Goal: Task Accomplishment & Management: Manage account settings

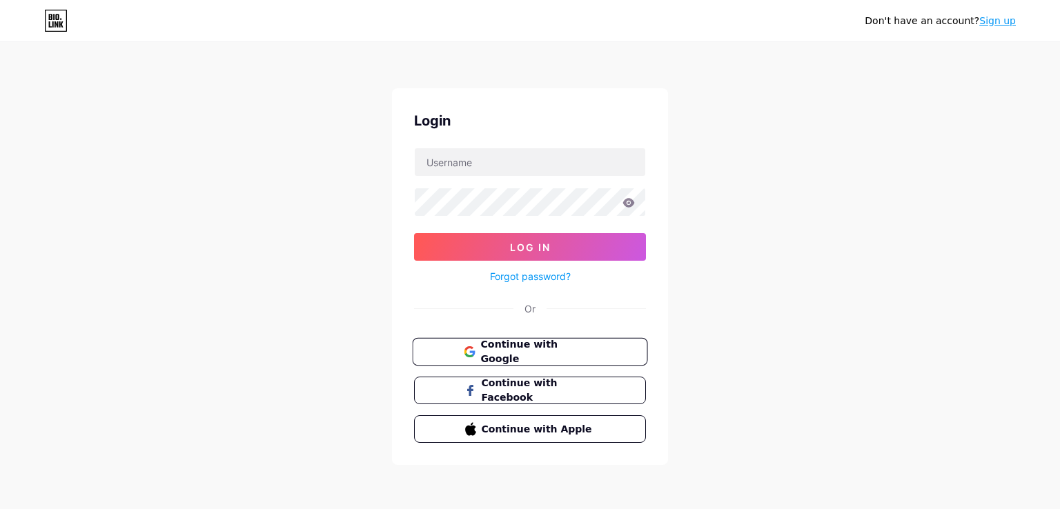
click at [561, 352] on span "Continue with Google" at bounding box center [537, 352] width 115 height 30
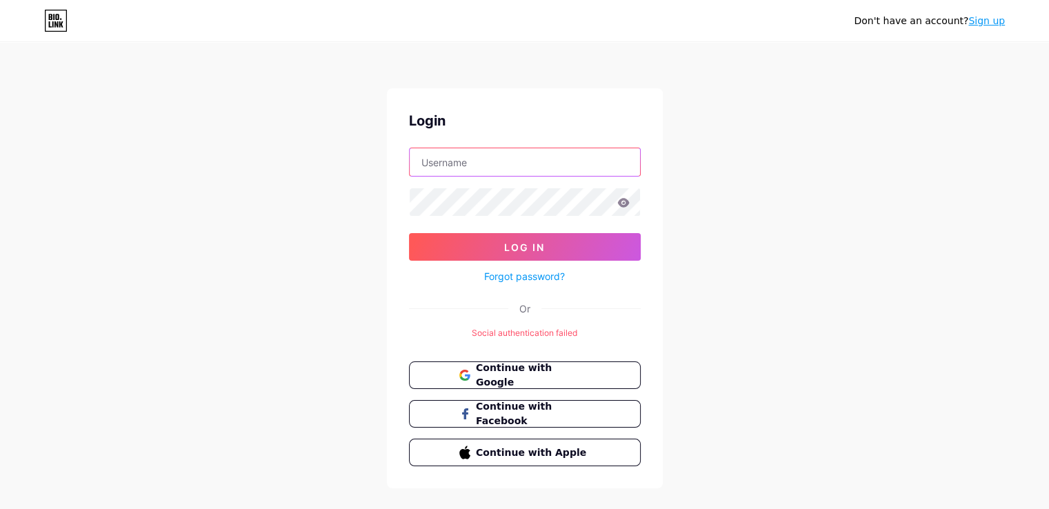
click at [488, 166] on input "text" at bounding box center [525, 162] width 230 height 28
click at [977, 26] on link "Sign up" at bounding box center [986, 20] width 37 height 11
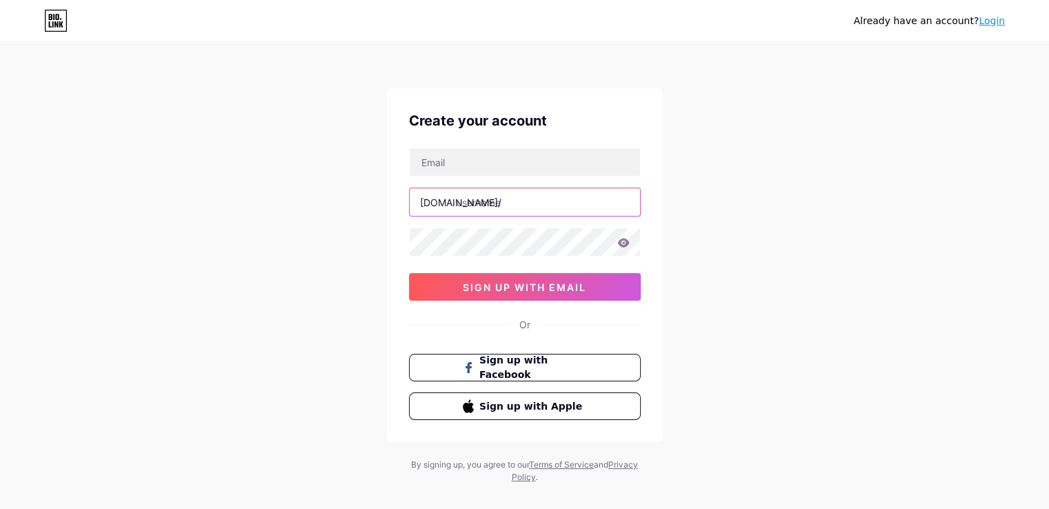
click at [529, 208] on input "text" at bounding box center [525, 202] width 230 height 28
type input "obdcolombia"
click at [995, 28] on div "Already have an account? Login" at bounding box center [929, 21] width 151 height 22
click at [995, 15] on link "Login" at bounding box center [992, 20] width 26 height 11
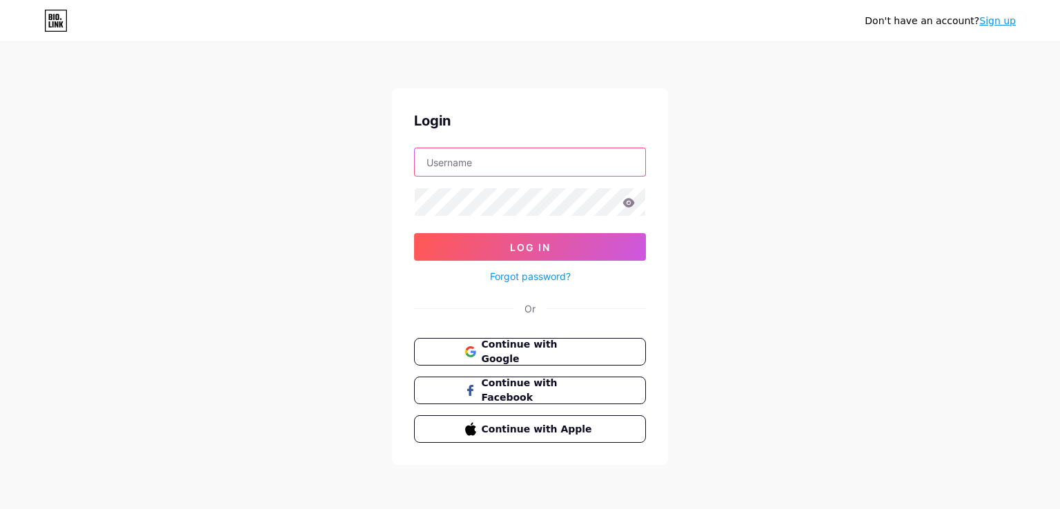
click at [459, 168] on input "text" at bounding box center [530, 162] width 230 height 28
type input "[EMAIL_ADDRESS][DOMAIN_NAME]"
click at [528, 269] on link "Forgot password?" at bounding box center [530, 276] width 81 height 14
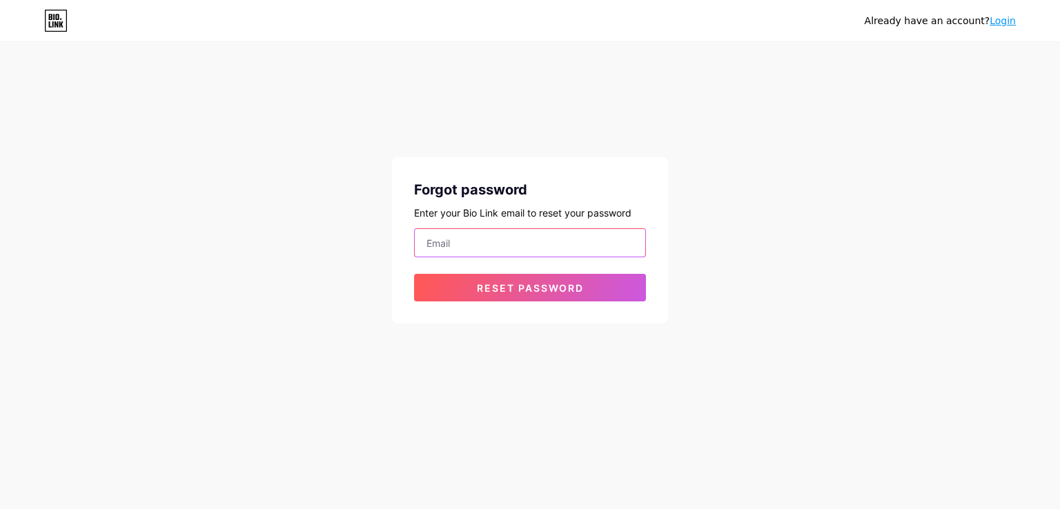
click at [491, 245] on input "email" at bounding box center [530, 243] width 230 height 28
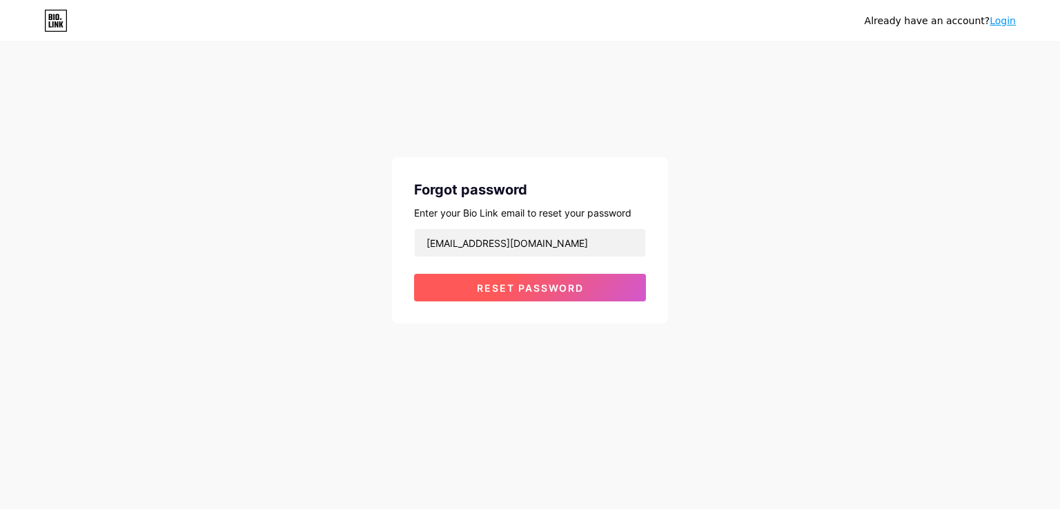
click at [541, 297] on button "Reset password" at bounding box center [530, 288] width 232 height 28
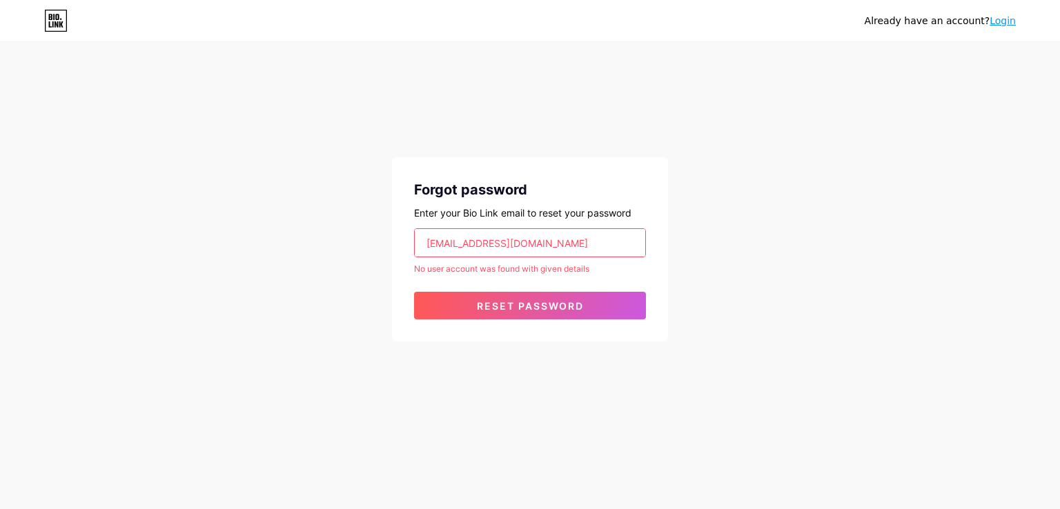
drag, startPoint x: 555, startPoint y: 235, endPoint x: 284, endPoint y: 254, distance: 271.8
click at [284, 254] on div "Already have an account? Login Forgot password Enter your Bio Link email to res…" at bounding box center [530, 193] width 1060 height 386
type input "jocksan.perez@gmail.com"
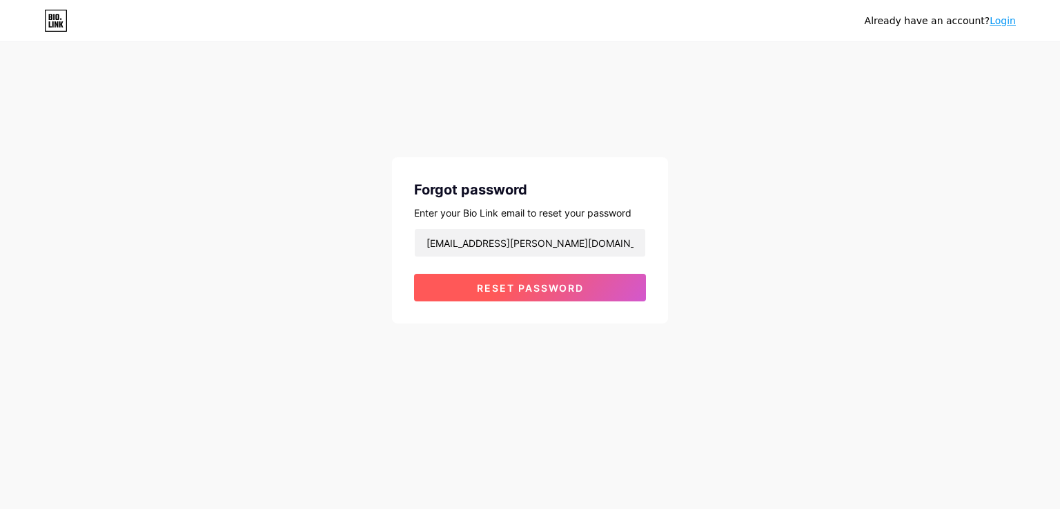
click at [510, 292] on span "Reset password" at bounding box center [530, 288] width 107 height 12
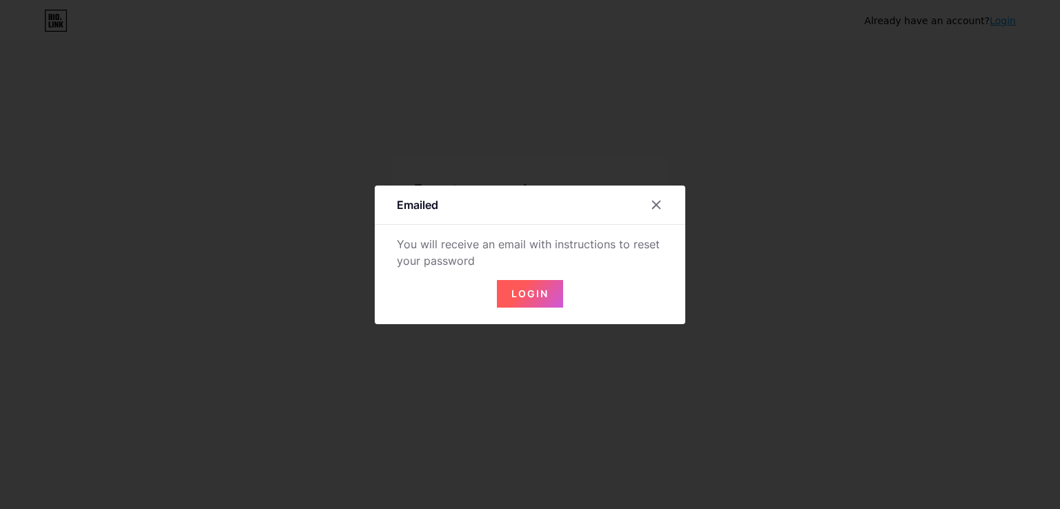
click at [530, 299] on button "Login" at bounding box center [530, 294] width 66 height 28
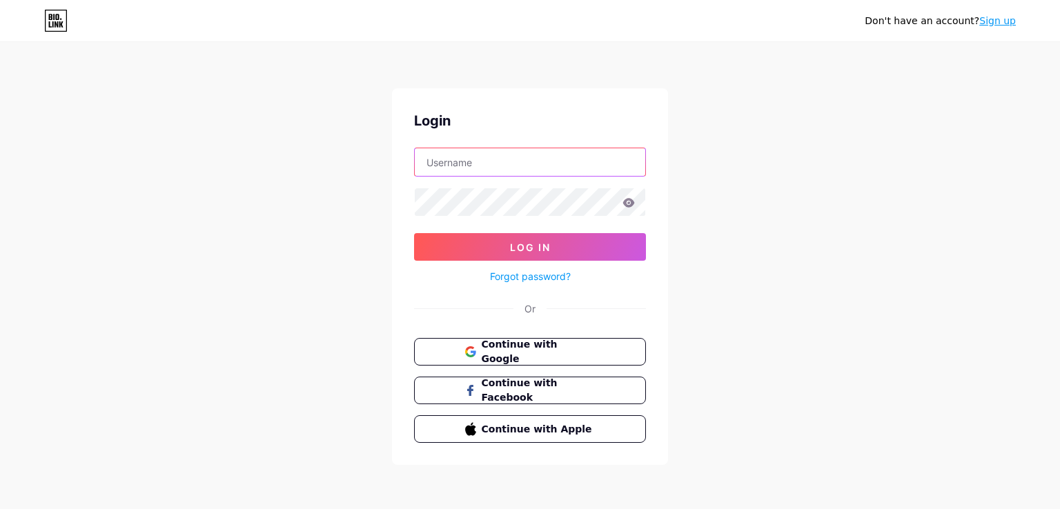
click at [490, 157] on input "text" at bounding box center [530, 162] width 230 height 28
type input "[EMAIL_ADDRESS][PERSON_NAME][DOMAIN_NAME]"
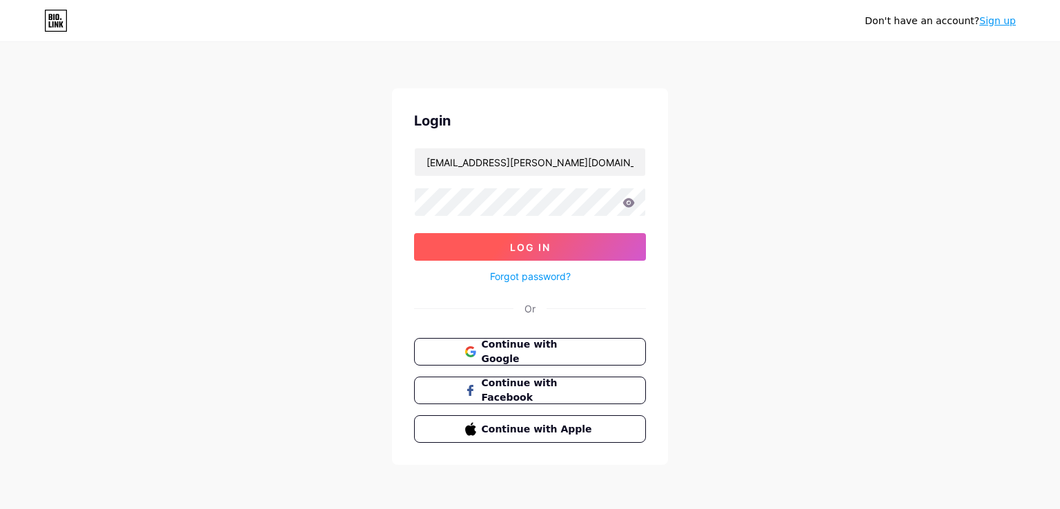
click at [547, 246] on span "Log In" at bounding box center [530, 247] width 41 height 12
click at [633, 204] on icon at bounding box center [629, 202] width 12 height 9
click at [579, 239] on button "Log In" at bounding box center [530, 247] width 232 height 28
click at [218, 243] on div "Don't have an account? Sign up Login [EMAIL_ADDRESS][PERSON_NAME][DOMAIN_NAME] …" at bounding box center [530, 254] width 1060 height 509
click at [539, 255] on button "Log In" at bounding box center [530, 247] width 232 height 28
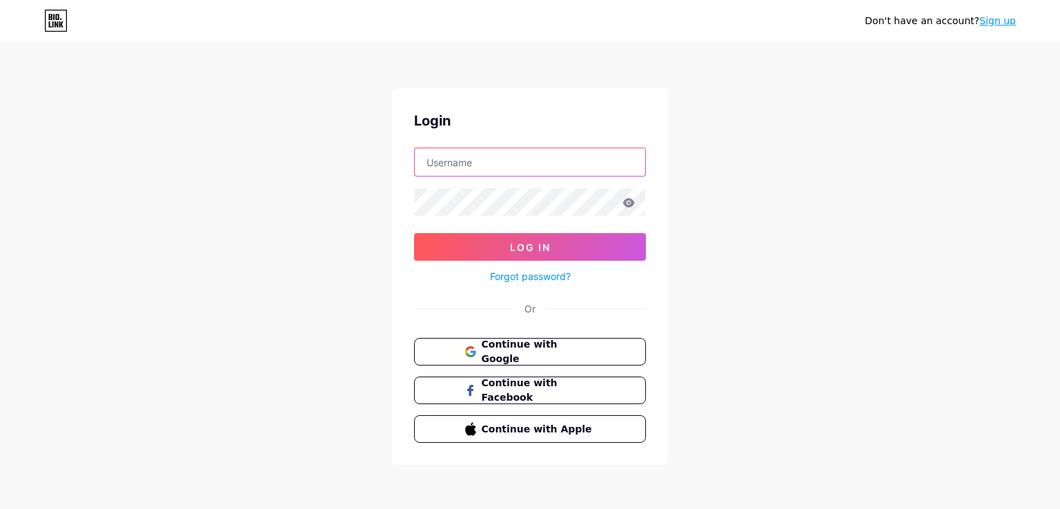
type input "[EMAIL_ADDRESS][PERSON_NAME][DOMAIN_NAME]"
click at [63, 17] on icon at bounding box center [55, 21] width 23 height 22
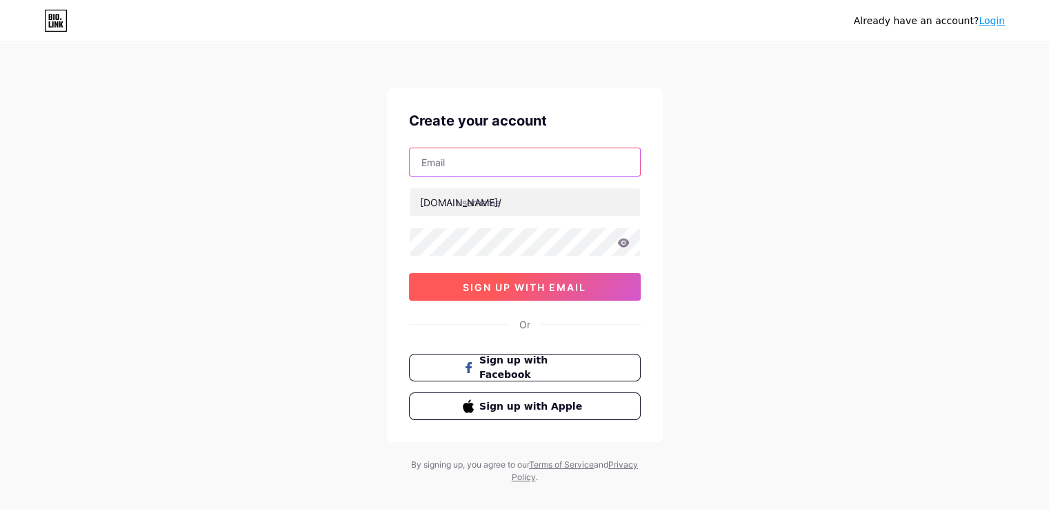
type input "[EMAIL_ADDRESS][PERSON_NAME][DOMAIN_NAME]"
click at [525, 287] on span "sign up with email" at bounding box center [524, 287] width 123 height 12
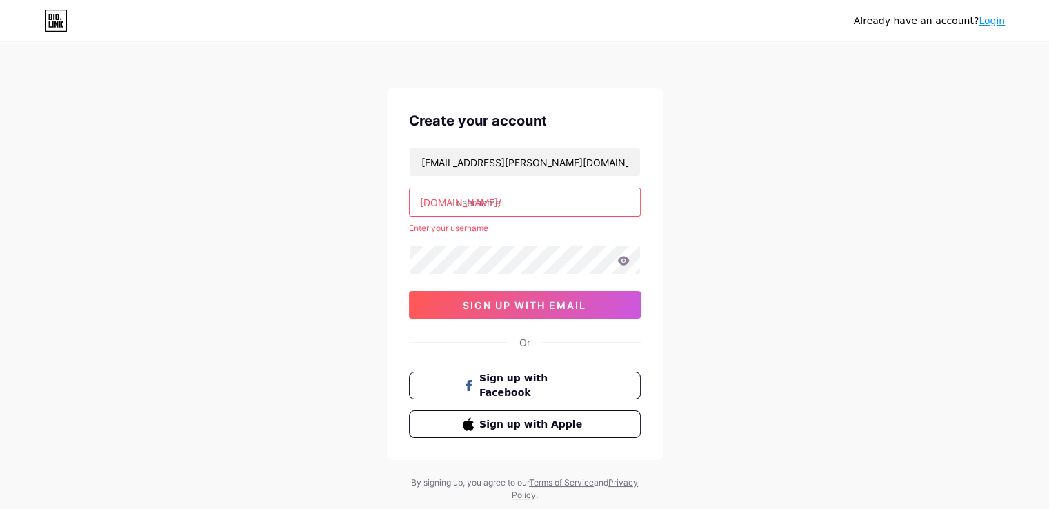
click at [499, 197] on input "text" at bounding box center [525, 202] width 230 height 28
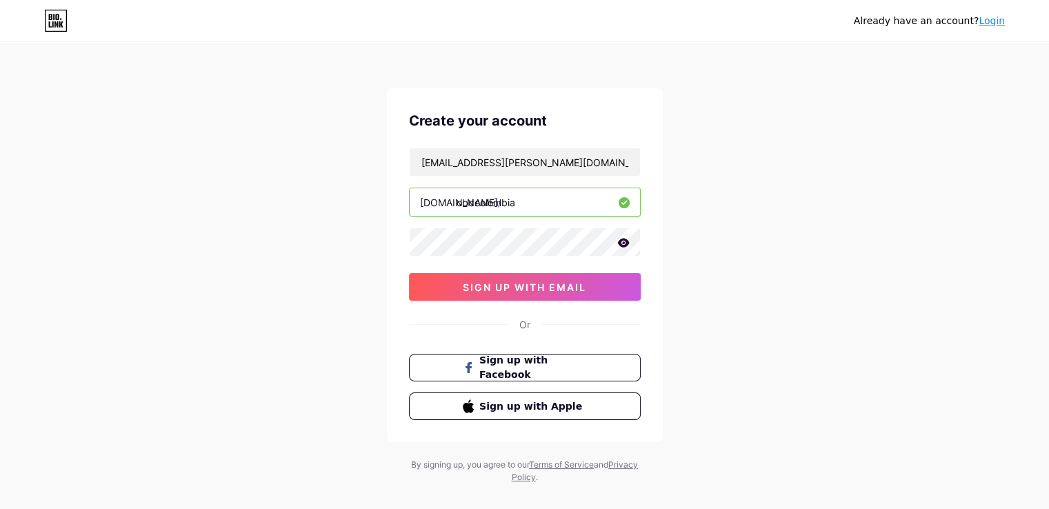
click at [473, 202] on input "obdcolombia" at bounding box center [525, 202] width 230 height 28
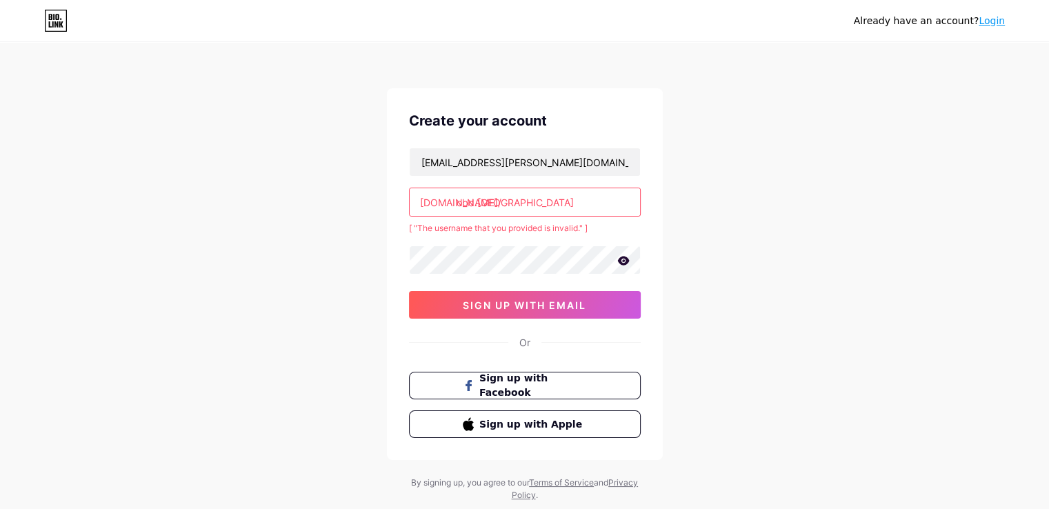
click at [553, 213] on input "obd.colombia" at bounding box center [525, 202] width 230 height 28
type input "obd.colombia"
click at [1004, 15] on link "Login" at bounding box center [992, 20] width 26 height 11
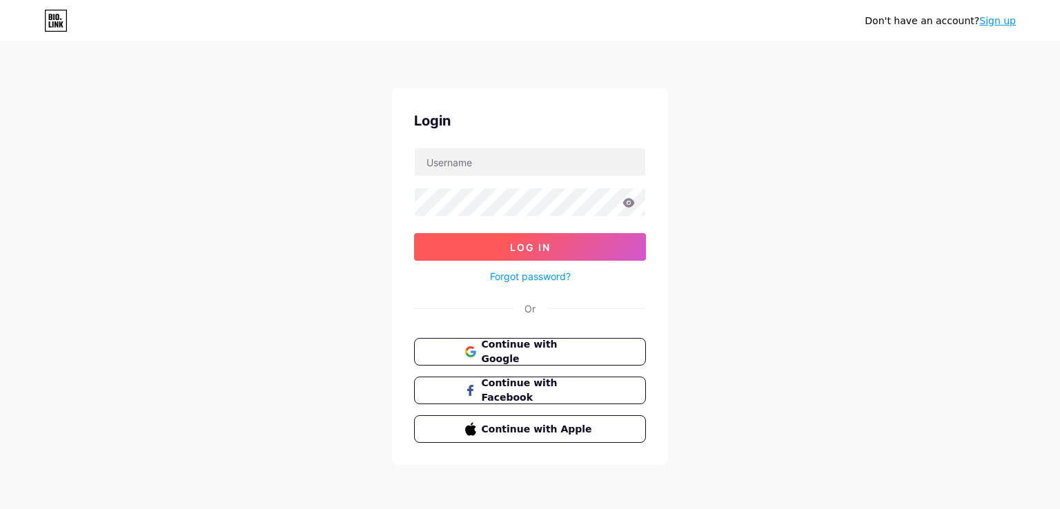
type input "[EMAIL_ADDRESS][PERSON_NAME][DOMAIN_NAME]"
click at [514, 241] on span "Log In" at bounding box center [530, 247] width 41 height 12
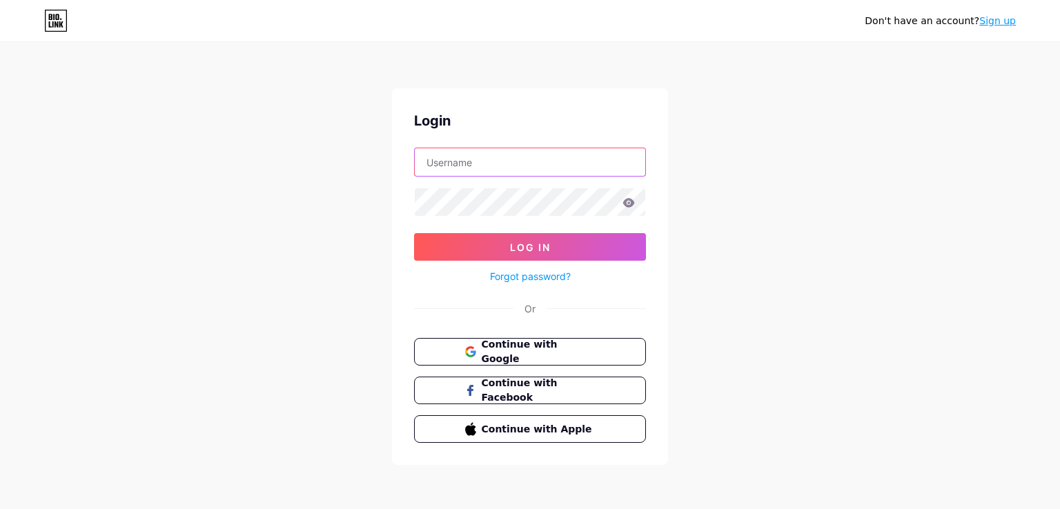
type input "[EMAIL_ADDRESS][PERSON_NAME][DOMAIN_NAME]"
click at [562, 271] on link "Forgot password?" at bounding box center [530, 276] width 81 height 14
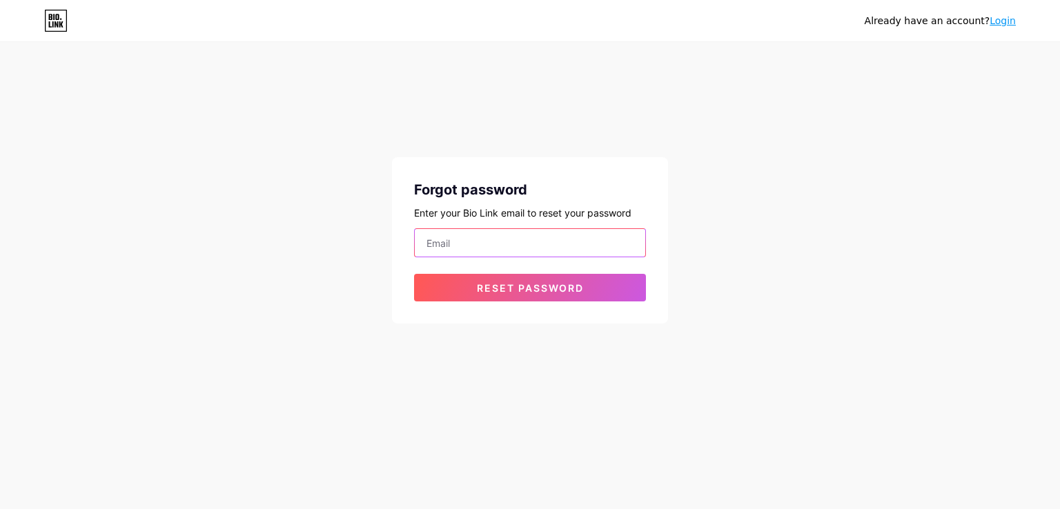
click at [585, 237] on input "email" at bounding box center [530, 243] width 230 height 28
type input "[EMAIL_ADDRESS][PERSON_NAME][DOMAIN_NAME]"
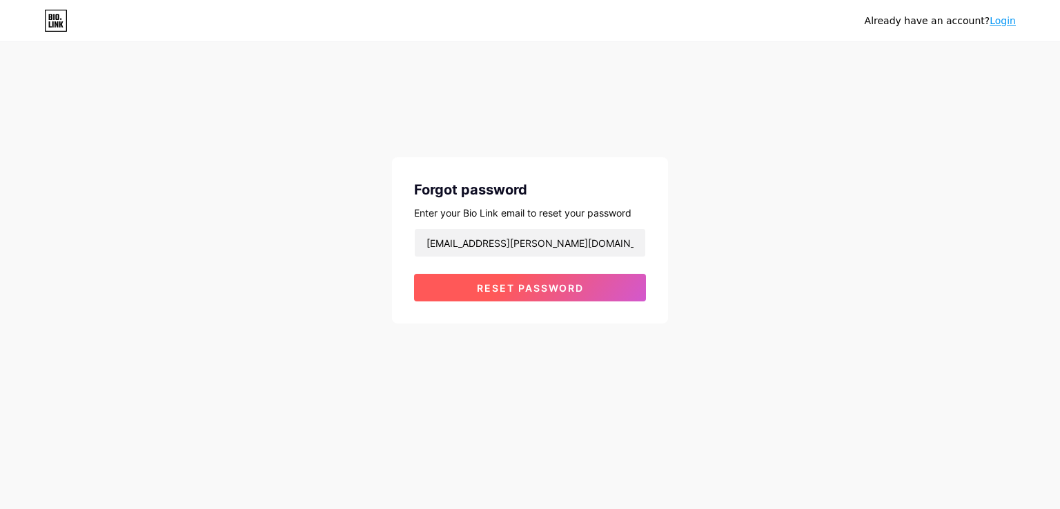
click at [566, 279] on button "Reset password" at bounding box center [530, 288] width 232 height 28
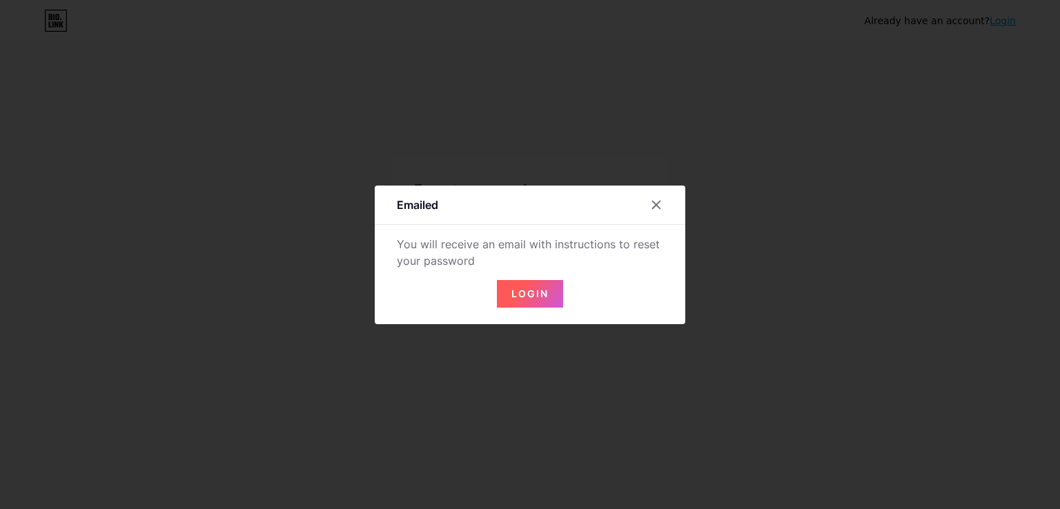
click at [529, 304] on button "Login" at bounding box center [530, 294] width 66 height 28
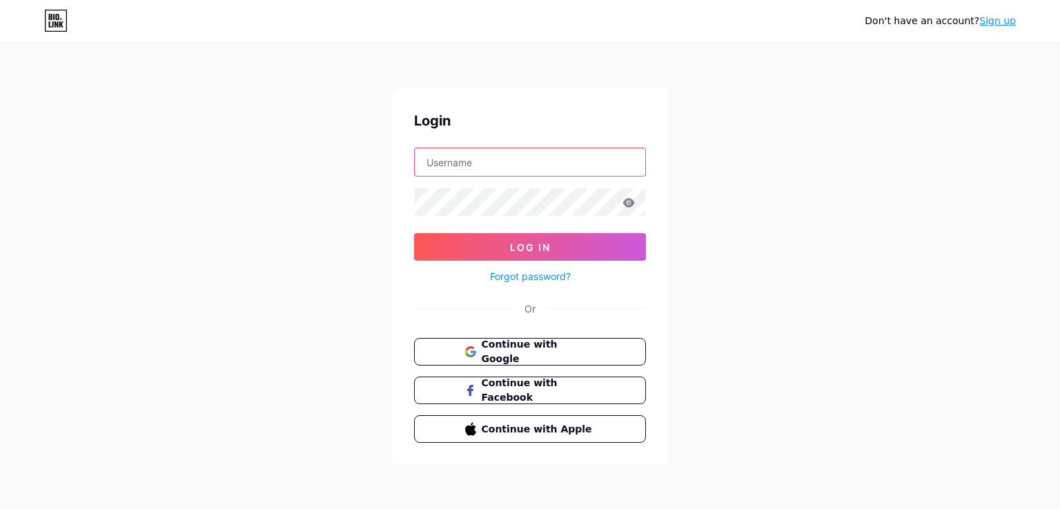
type input "[EMAIL_ADDRESS][PERSON_NAME][DOMAIN_NAME]"
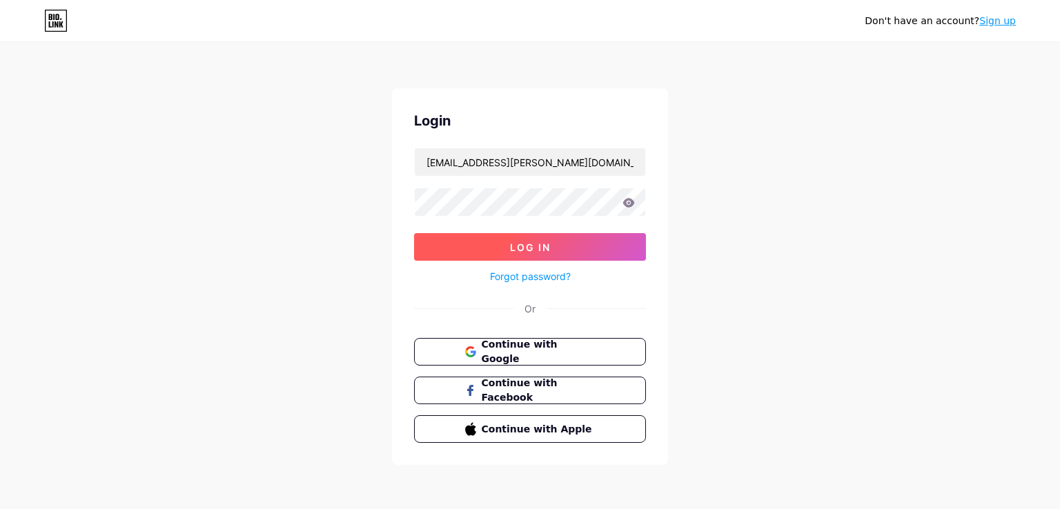
click at [514, 243] on span "Log In" at bounding box center [530, 247] width 41 height 12
click at [633, 203] on icon at bounding box center [629, 202] width 12 height 9
click at [630, 201] on icon at bounding box center [628, 203] width 12 height 10
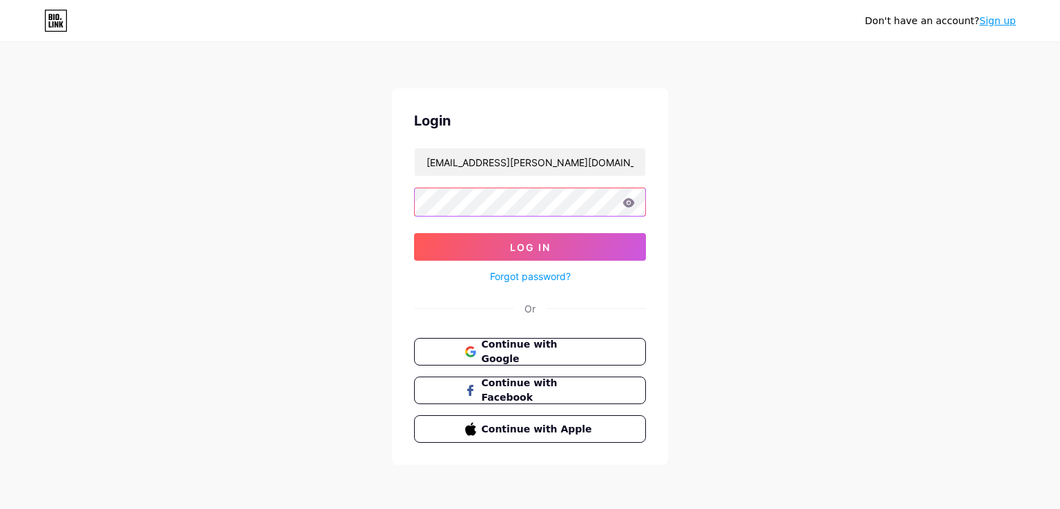
click at [368, 212] on div "Don't have an account? Sign up Login [EMAIL_ADDRESS][PERSON_NAME][DOMAIN_NAME] …" at bounding box center [530, 254] width 1060 height 509
type input "[EMAIL_ADDRESS][PERSON_NAME][DOMAIN_NAME]"
click at [323, 213] on div "Don't have an account? Sign up Login [EMAIL_ADDRESS][PERSON_NAME][DOMAIN_NAME] …" at bounding box center [530, 254] width 1060 height 509
click at [438, 261] on div "Forgot password?" at bounding box center [530, 273] width 232 height 24
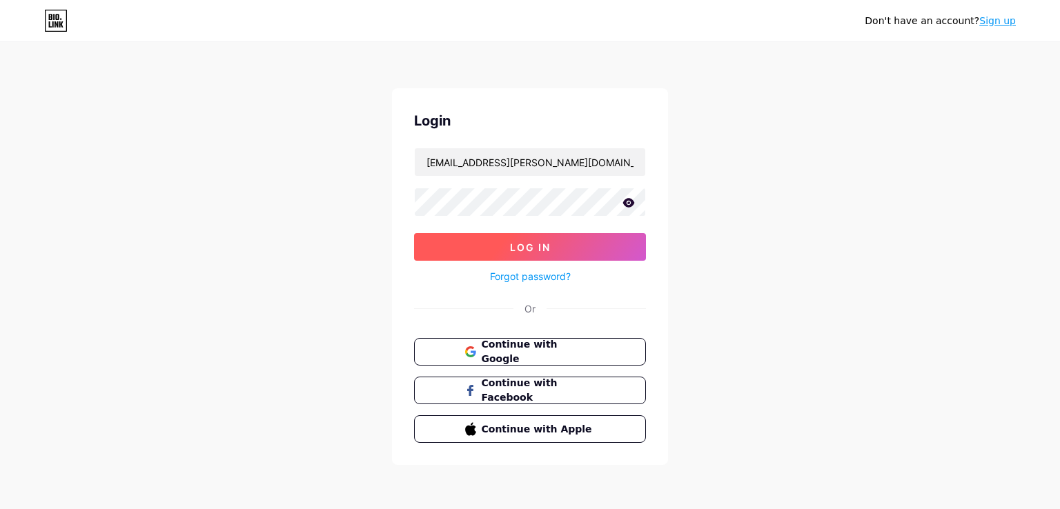
click at [544, 250] on span "Log In" at bounding box center [530, 247] width 41 height 12
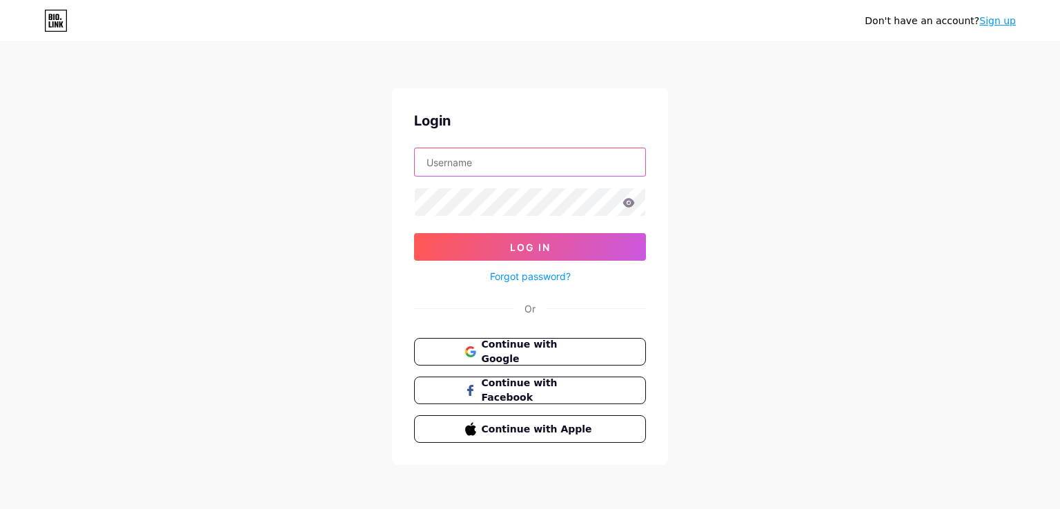
type input "[EMAIL_ADDRESS][PERSON_NAME][DOMAIN_NAME]"
click at [535, 347] on span "Continue with Google" at bounding box center [537, 352] width 115 height 30
type input "jocksan.perez@gmail.com"
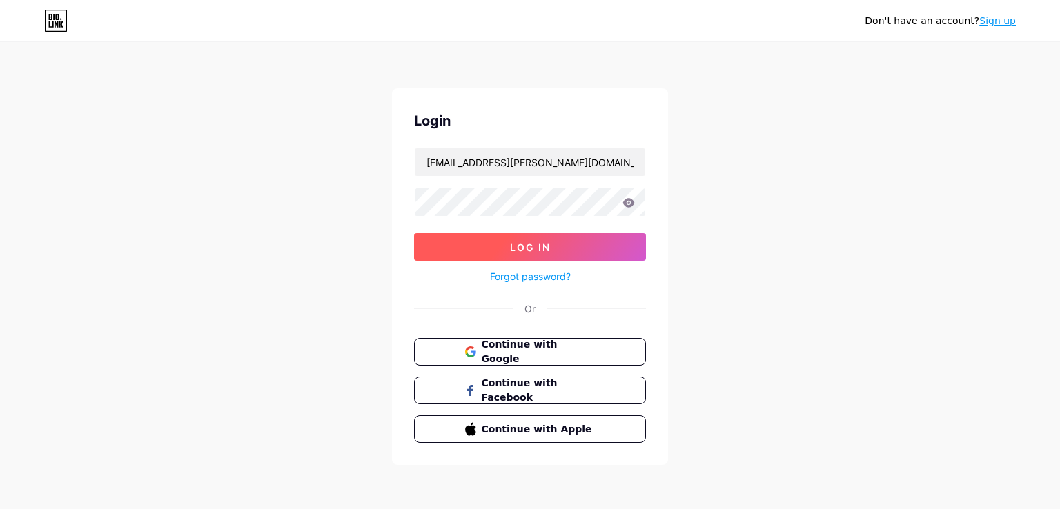
click at [560, 244] on button "Log In" at bounding box center [530, 247] width 232 height 28
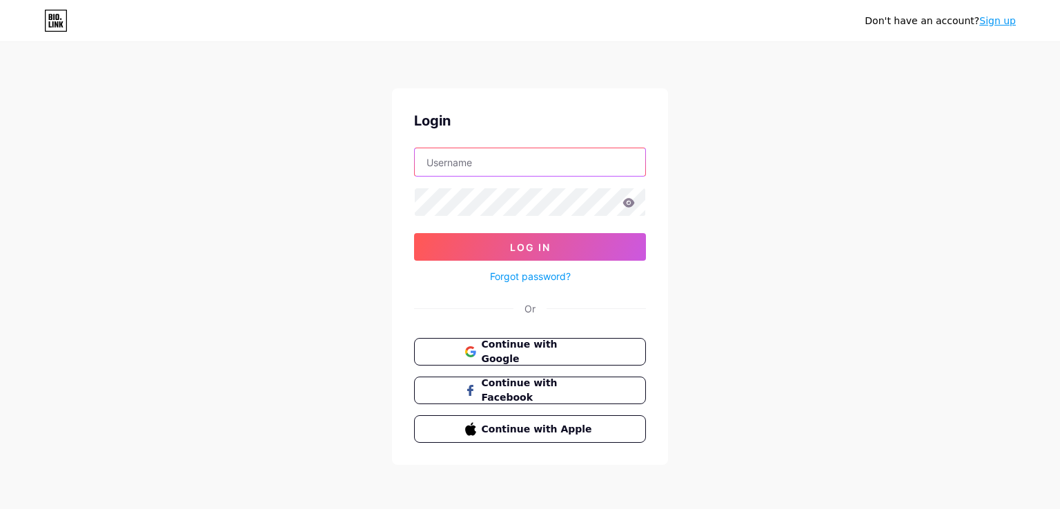
type input "jocksan.perez@gmail.com"
click at [46, 24] on icon at bounding box center [55, 21] width 23 height 22
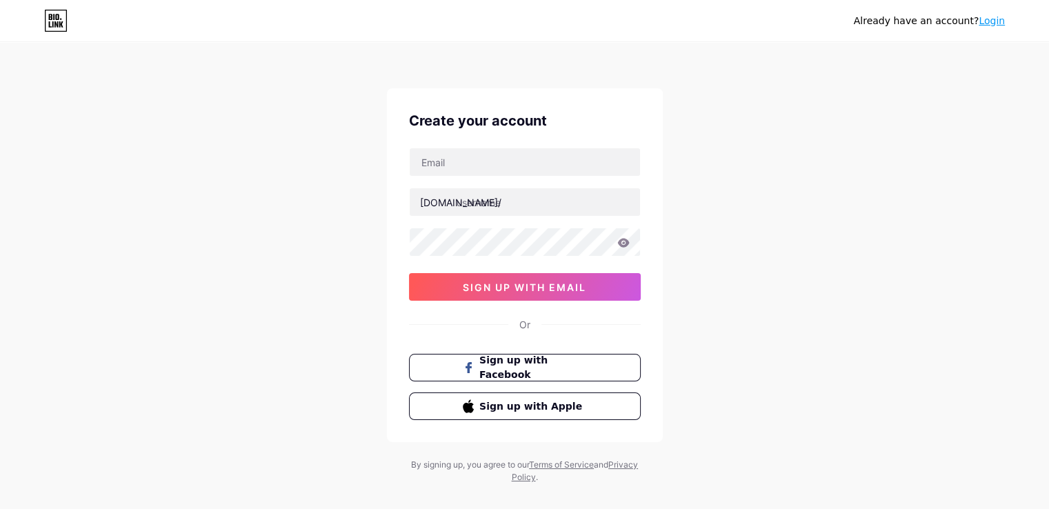
click at [995, 19] on link "Login" at bounding box center [992, 20] width 26 height 11
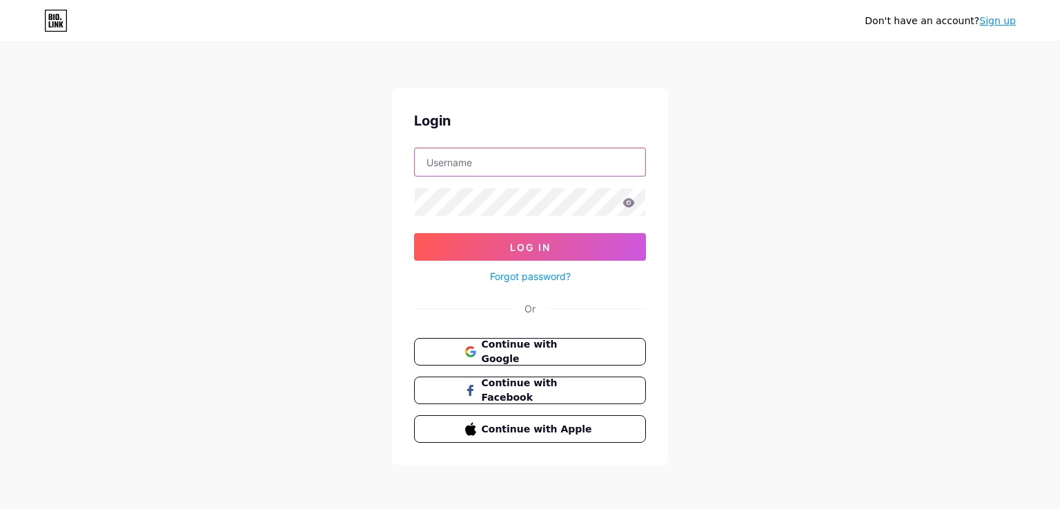
type input "jocksan.perez@gmail.com"
click at [991, 18] on link "Sign up" at bounding box center [997, 20] width 37 height 11
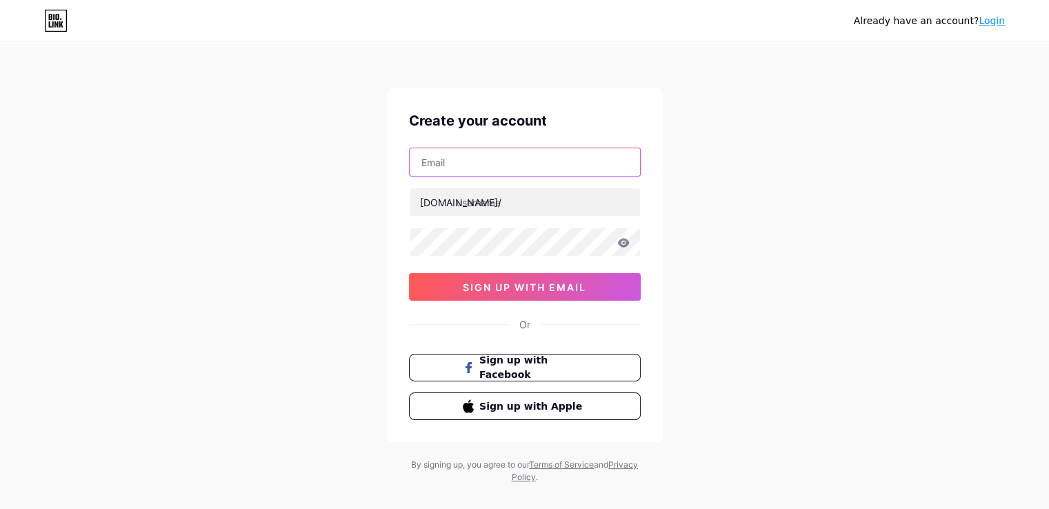
click at [490, 168] on input "text" at bounding box center [525, 162] width 230 height 28
type input "[EMAIL_ADDRESS][DOMAIN_NAME]"
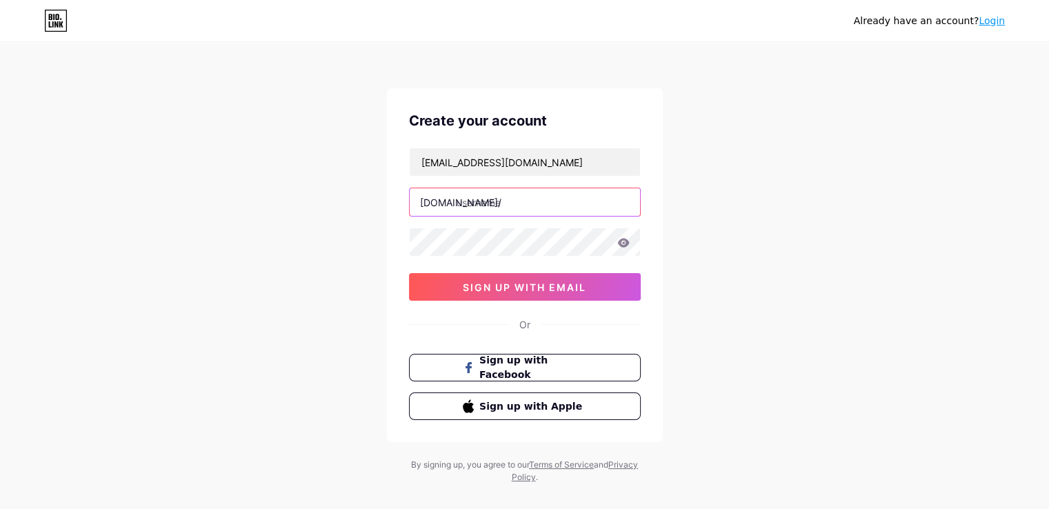
click at [508, 208] on input "text" at bounding box center [525, 202] width 230 height 28
type input "obdcolombia"
click at [356, 297] on div "Already have an account? Login Create your account obdcolombia@gmail.com bio.li…" at bounding box center [524, 264] width 1049 height 528
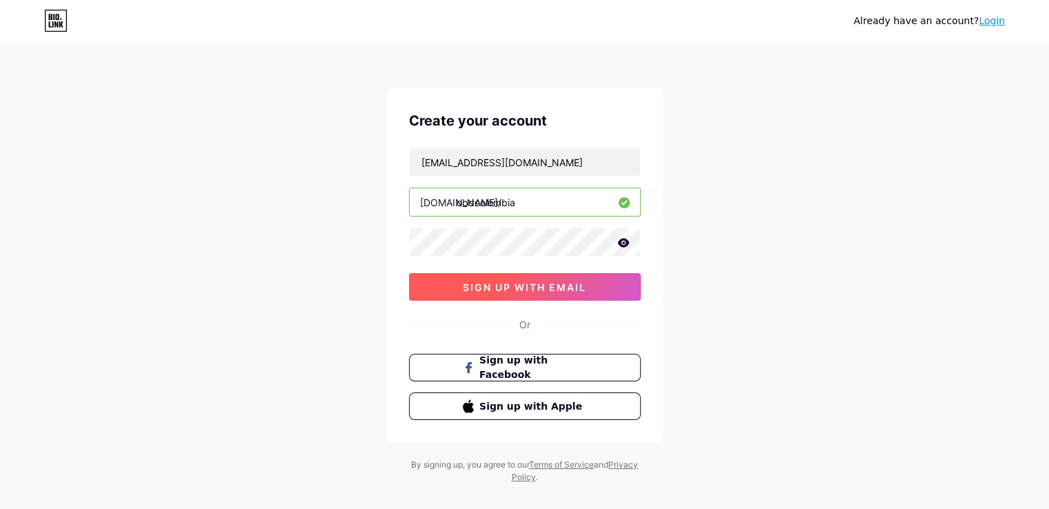
click at [525, 290] on span "sign up with email" at bounding box center [524, 287] width 123 height 12
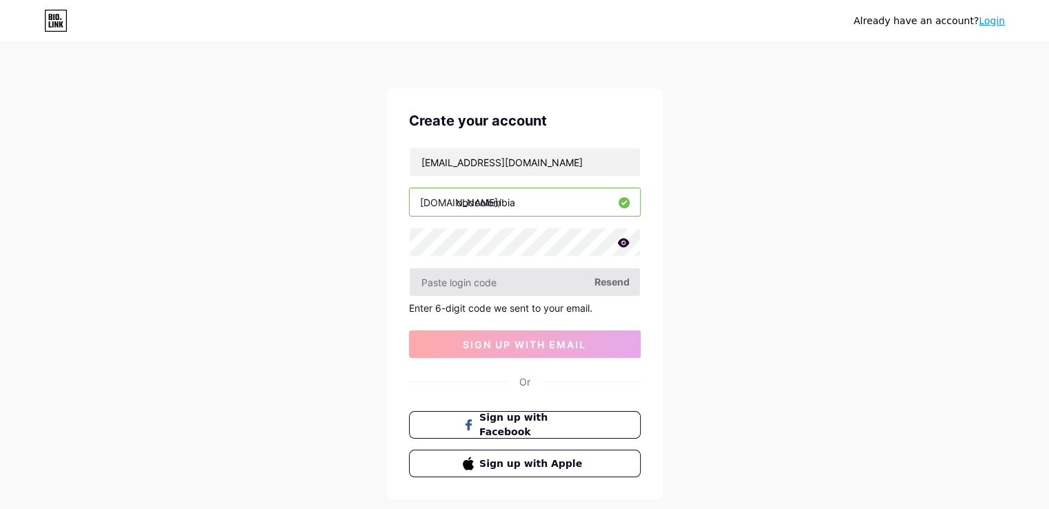
click at [465, 278] on input "text" at bounding box center [525, 282] width 230 height 28
click at [453, 277] on input "text" at bounding box center [525, 282] width 230 height 28
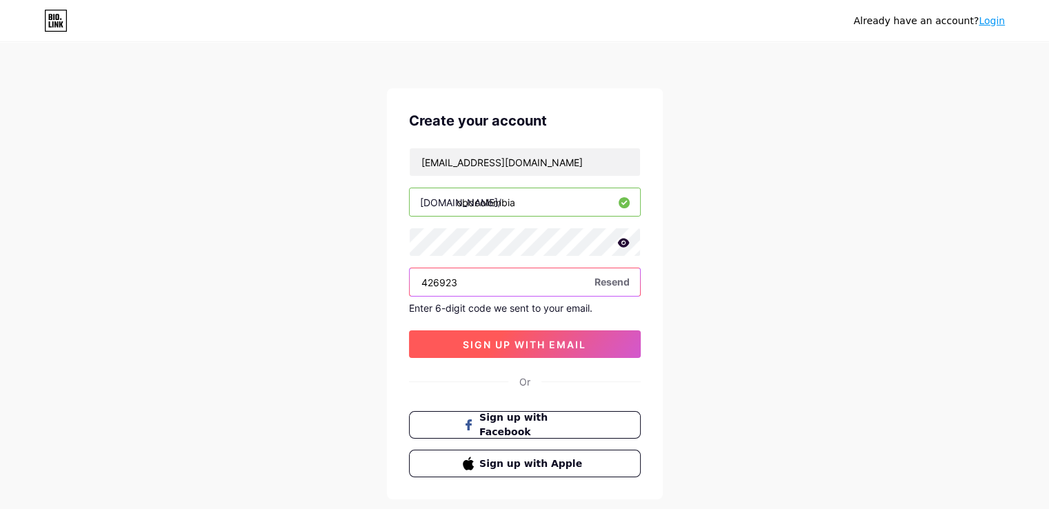
type input "426923"
click at [513, 352] on button "sign up with email" at bounding box center [525, 344] width 232 height 28
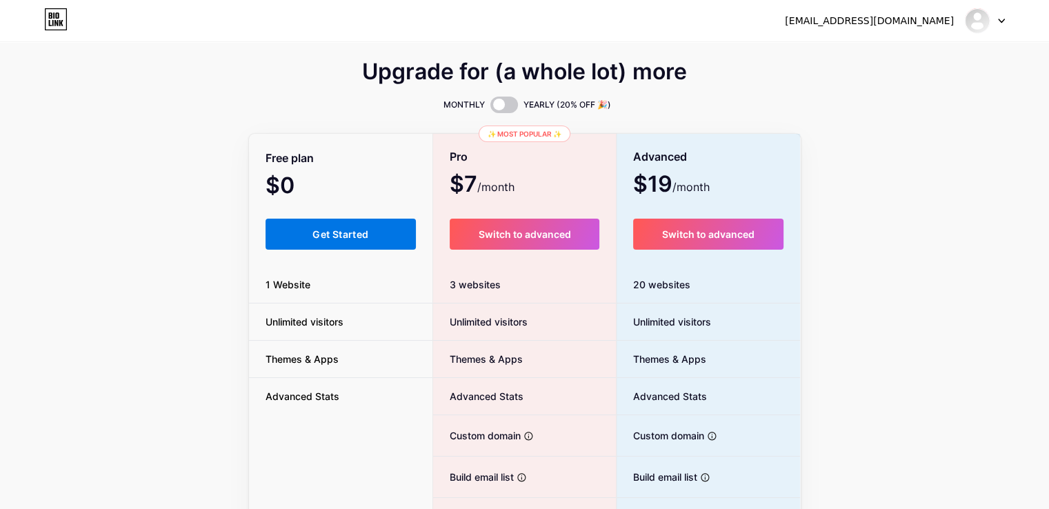
click at [343, 225] on button "Get Started" at bounding box center [341, 234] width 151 height 31
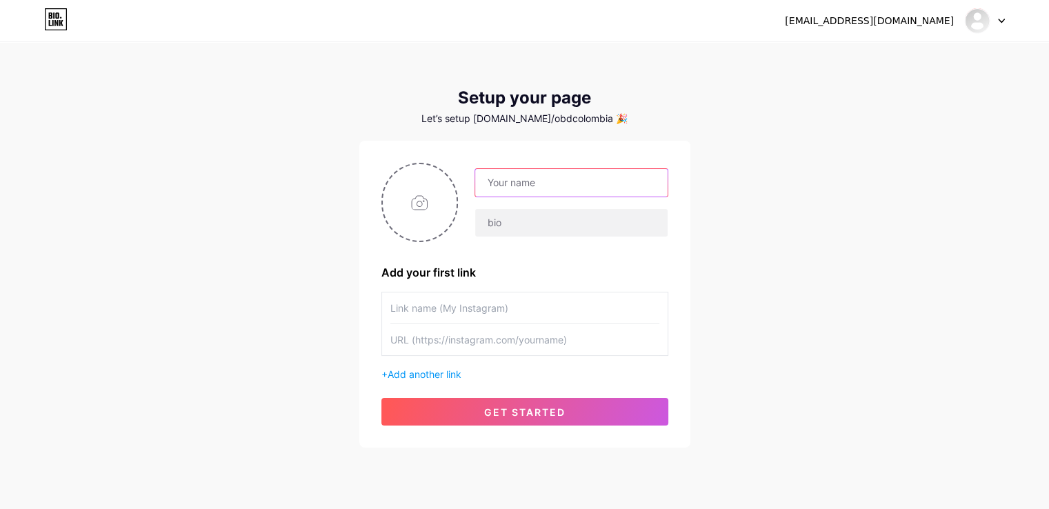
click at [522, 187] on input "text" at bounding box center [571, 183] width 192 height 28
type input "OBD [GEOGRAPHIC_DATA]"
type input "Fabrica de Parches, Llaveros y Accesorios en PVC"
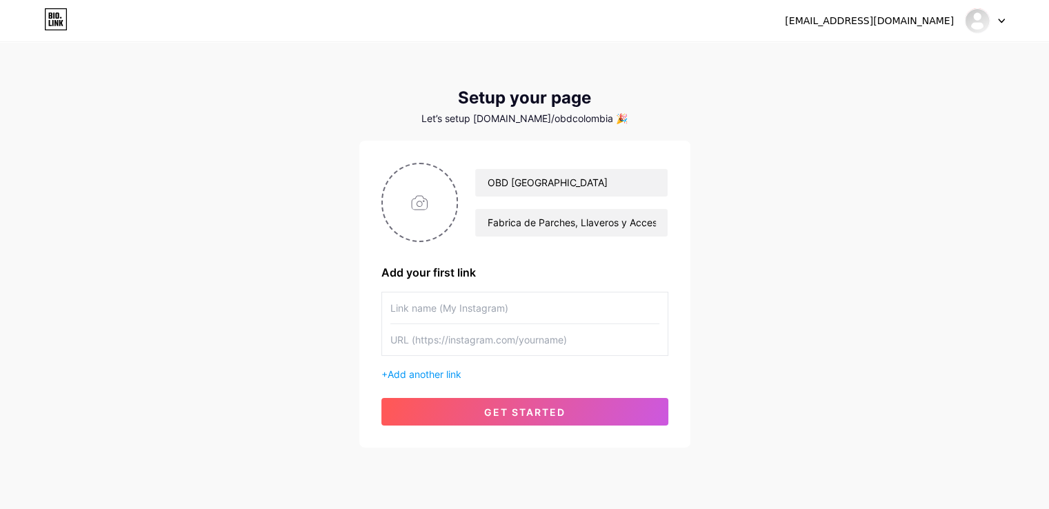
click at [477, 307] on input "text" at bounding box center [524, 307] width 269 height 31
click at [430, 204] on input "file" at bounding box center [420, 202] width 74 height 77
type input "C:\fakepath\lOGO.jpg"
click at [469, 319] on input "text" at bounding box center [524, 307] width 269 height 31
paste input "[URL][DOMAIN_NAME]"
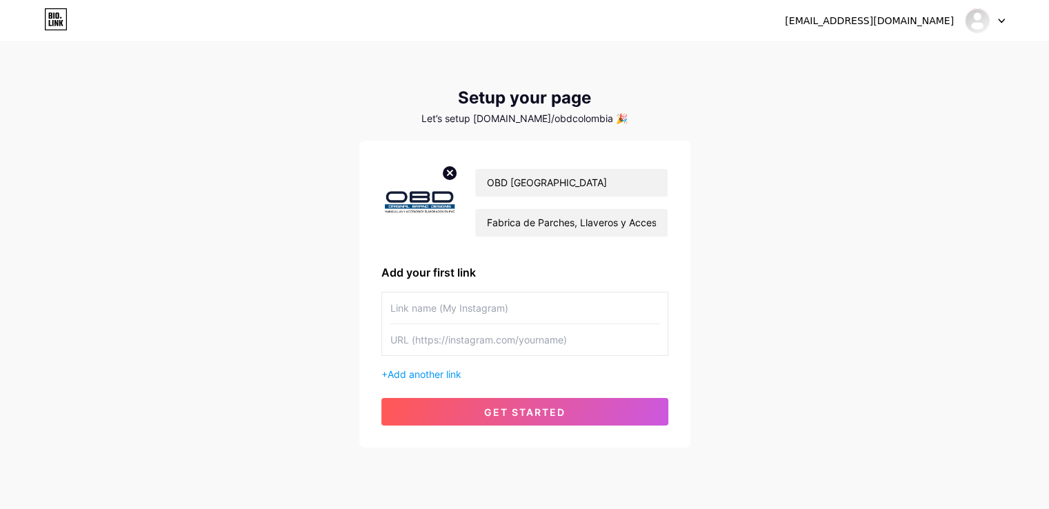
type input "[URL][DOMAIN_NAME]"
drag, startPoint x: 613, startPoint y: 310, endPoint x: 291, endPoint y: 315, distance: 321.5
click at [291, 315] on div "obdcolombia@gmail.com Dashboard Logout Setup your page Let’s setup bio.link/obd…" at bounding box center [524, 246] width 1049 height 492
type input "Instagram"
paste input "[URL][DOMAIN_NAME]"
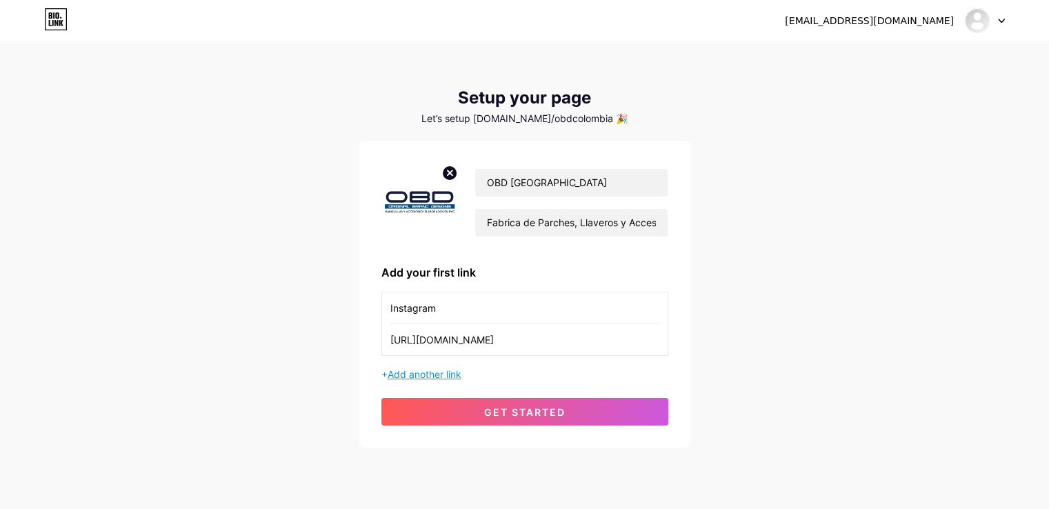
type input "[URL][DOMAIN_NAME]"
click at [438, 379] on span "Add another link" at bounding box center [425, 374] width 74 height 12
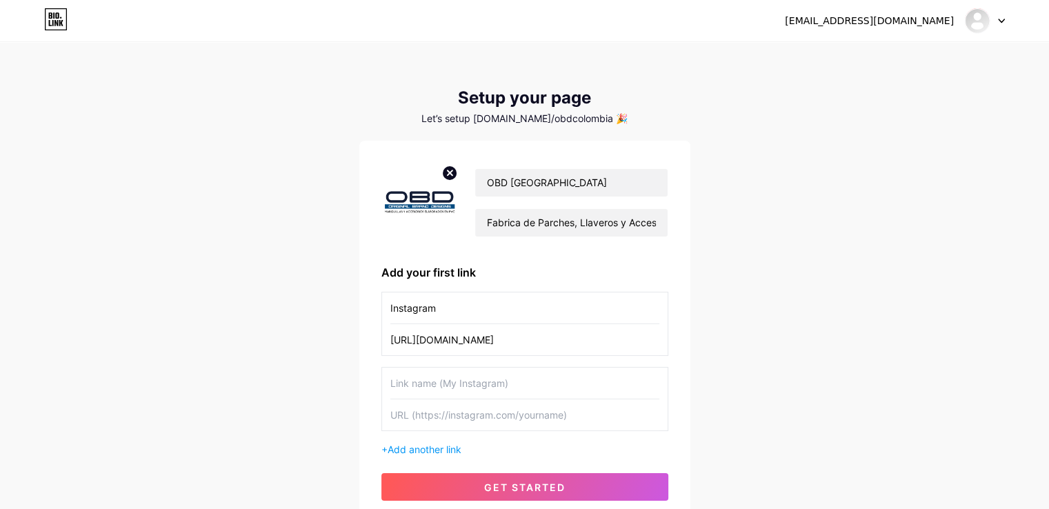
click at [504, 381] on input "text" at bounding box center [524, 383] width 269 height 31
type input "Facebook"
click at [439, 417] on input "text" at bounding box center [524, 414] width 269 height 31
paste input "[URL][DOMAIN_NAME]"
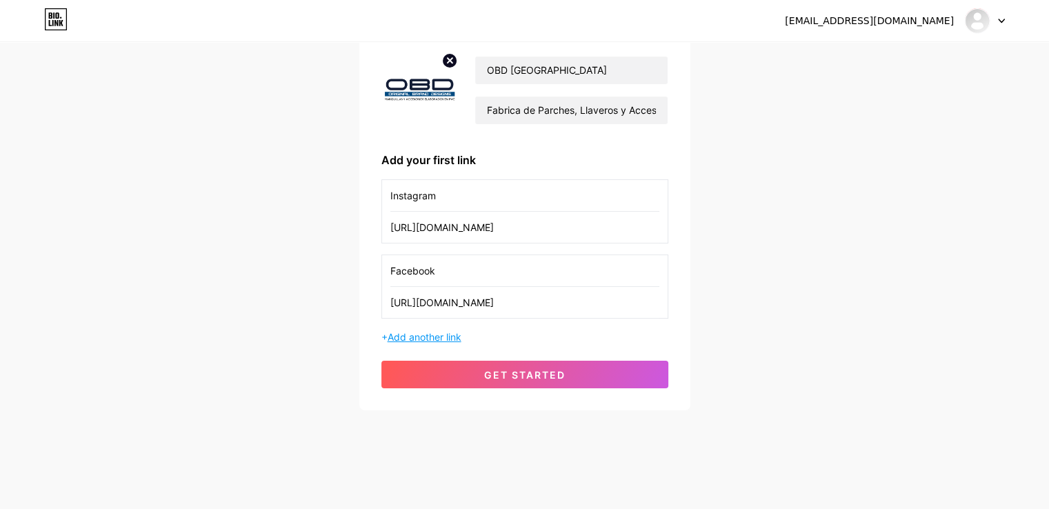
type input "[URL][DOMAIN_NAME]"
click at [441, 340] on span "Add another link" at bounding box center [425, 337] width 74 height 12
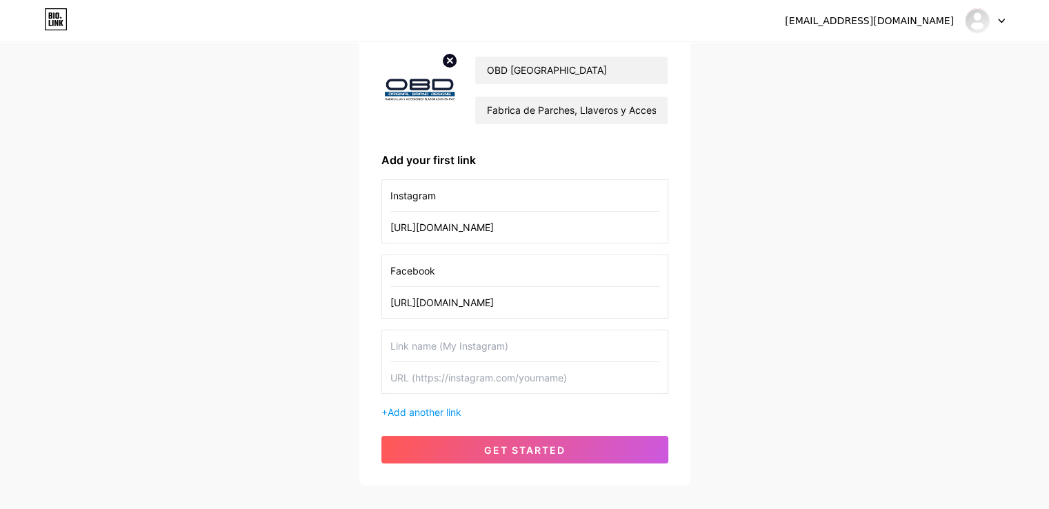
click at [450, 343] on input "text" at bounding box center [524, 345] width 269 height 31
type input "Whatsapp"
paste input "[DOMAIN_NAME][URL][PHONE_NUMBER]"
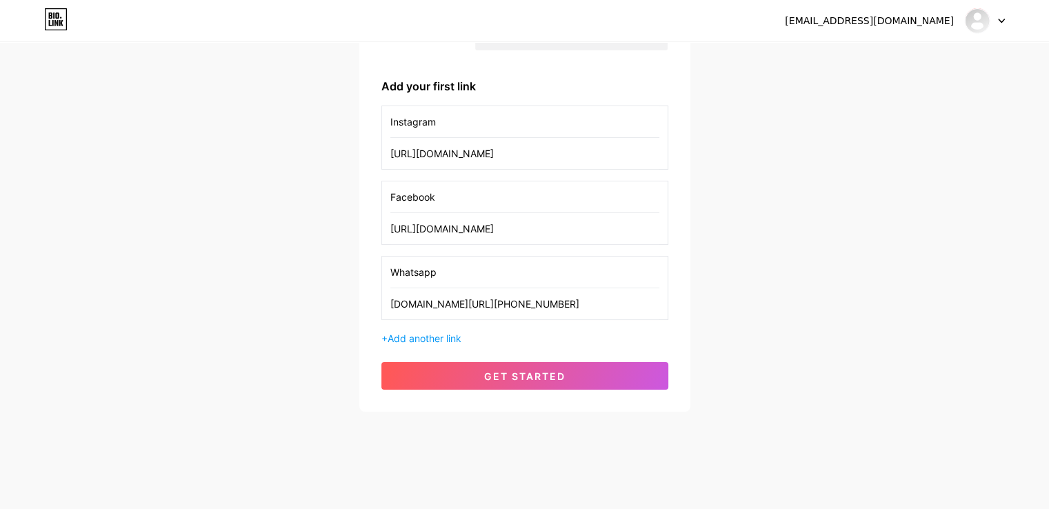
scroll to position [188, 0]
type input "[DOMAIN_NAME][URL][PHONE_NUMBER]"
click at [441, 331] on span "Add another link" at bounding box center [425, 337] width 74 height 12
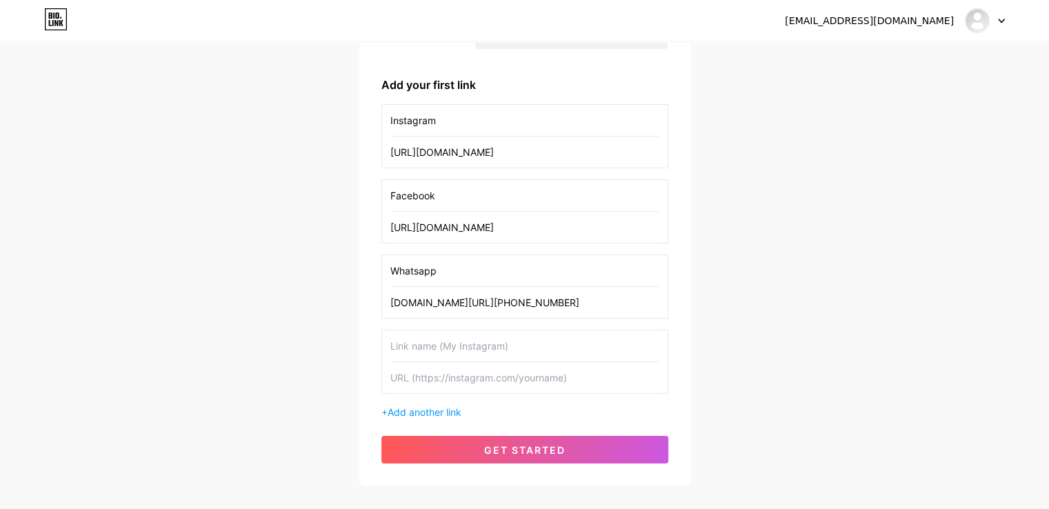
click at [446, 336] on input "text" at bounding box center [524, 345] width 269 height 31
type input "R"
type input "TikTok"
click at [494, 370] on input "text" at bounding box center [524, 377] width 269 height 31
paste input "[URL][DOMAIN_NAME]"
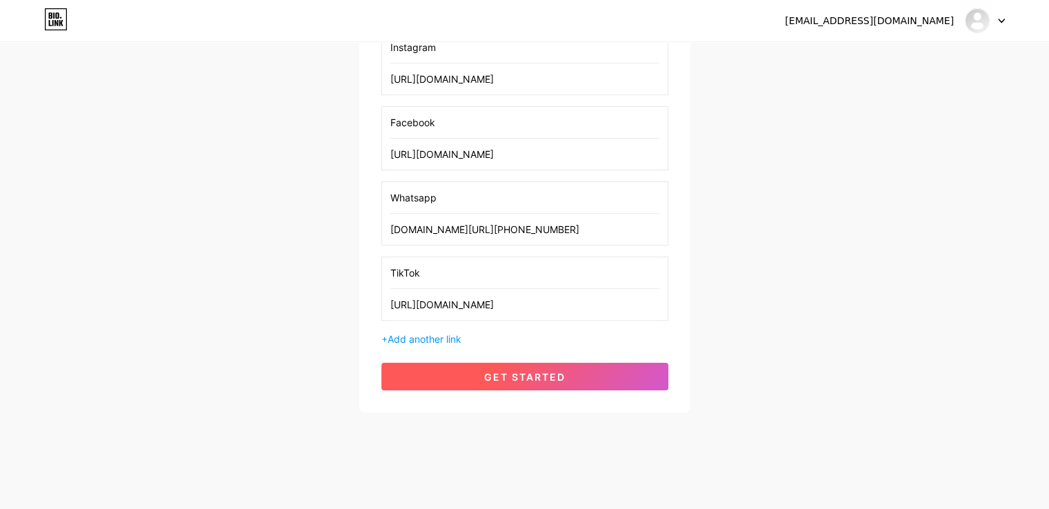
scroll to position [262, 0]
type input "[URL][DOMAIN_NAME]"
click at [512, 371] on span "get started" at bounding box center [524, 376] width 81 height 12
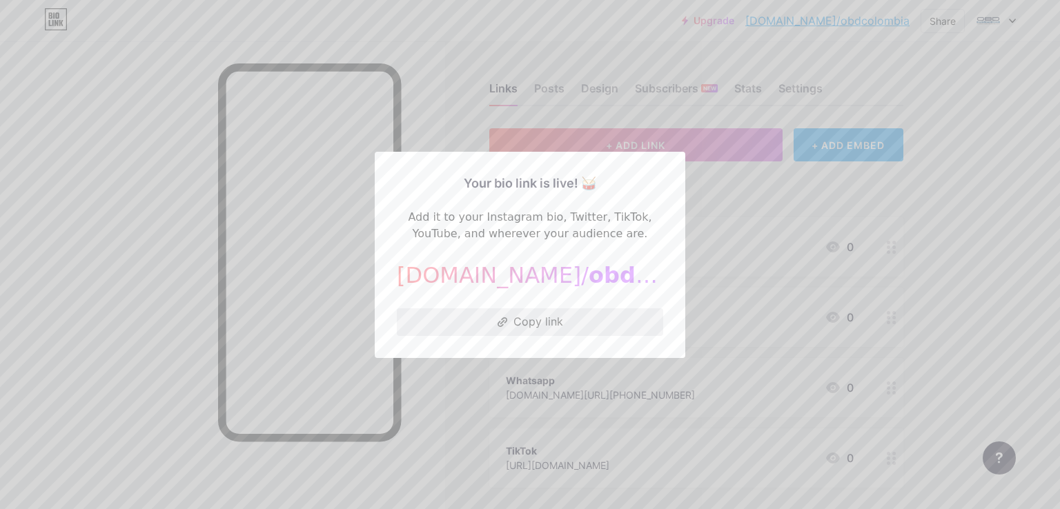
click at [548, 322] on button "Copy link" at bounding box center [530, 322] width 266 height 28
click at [405, 177] on div "Your bio link is live! 🥁" at bounding box center [530, 183] width 266 height 19
click at [797, 163] on div at bounding box center [530, 254] width 1060 height 509
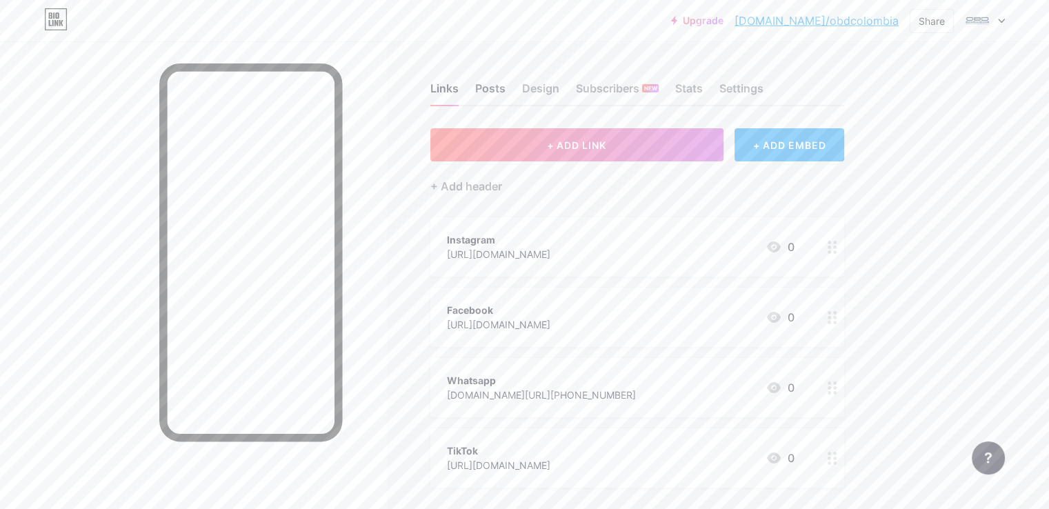
click at [506, 88] on div "Posts" at bounding box center [490, 92] width 30 height 25
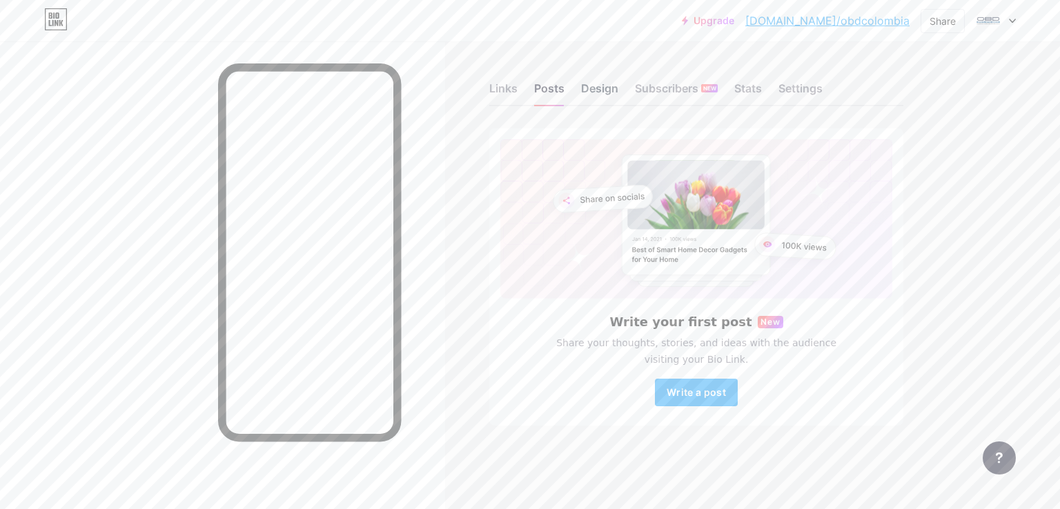
click at [610, 88] on div "Design" at bounding box center [599, 92] width 37 height 25
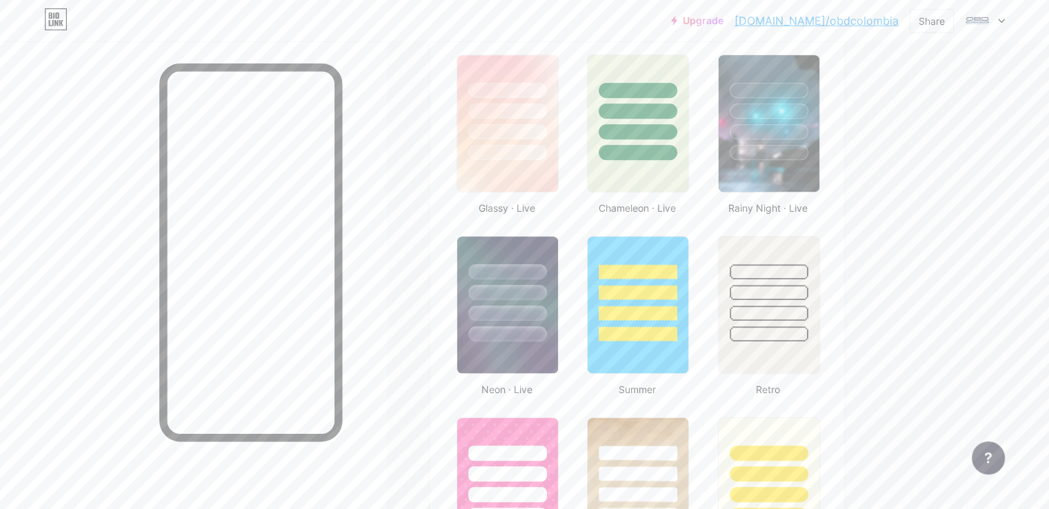
scroll to position [759, 0]
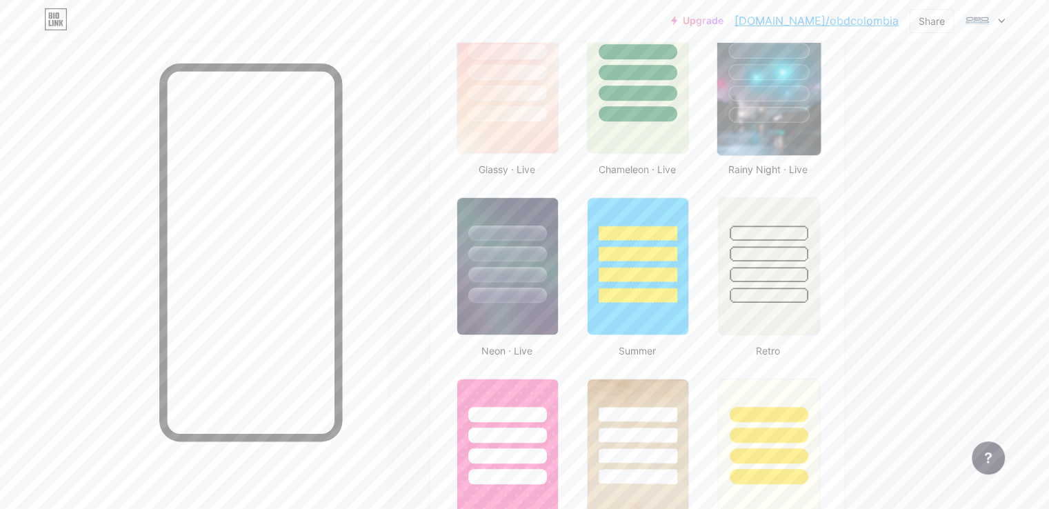
click at [820, 121] on img at bounding box center [768, 84] width 103 height 141
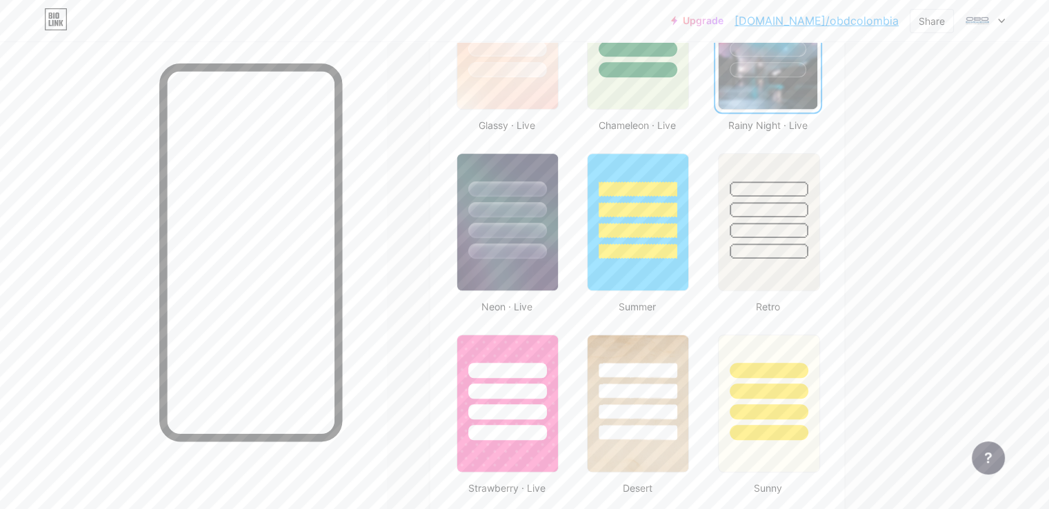
scroll to position [828, 0]
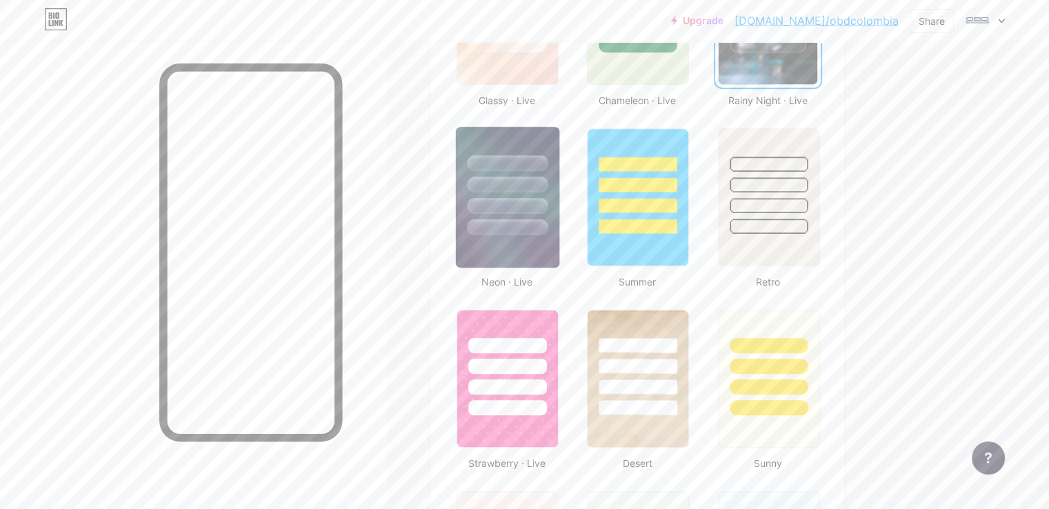
click at [548, 209] on div at bounding box center [507, 206] width 81 height 16
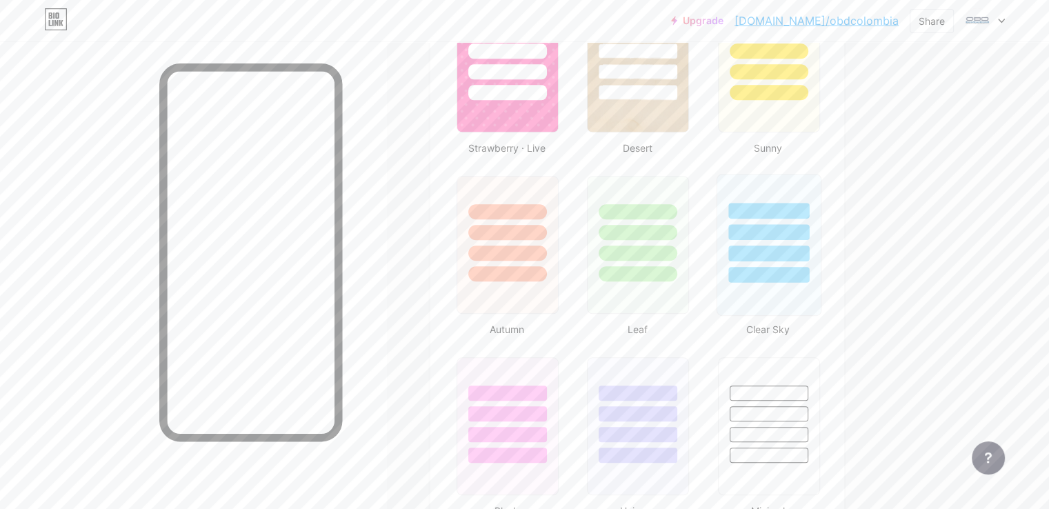
scroll to position [1380, 0]
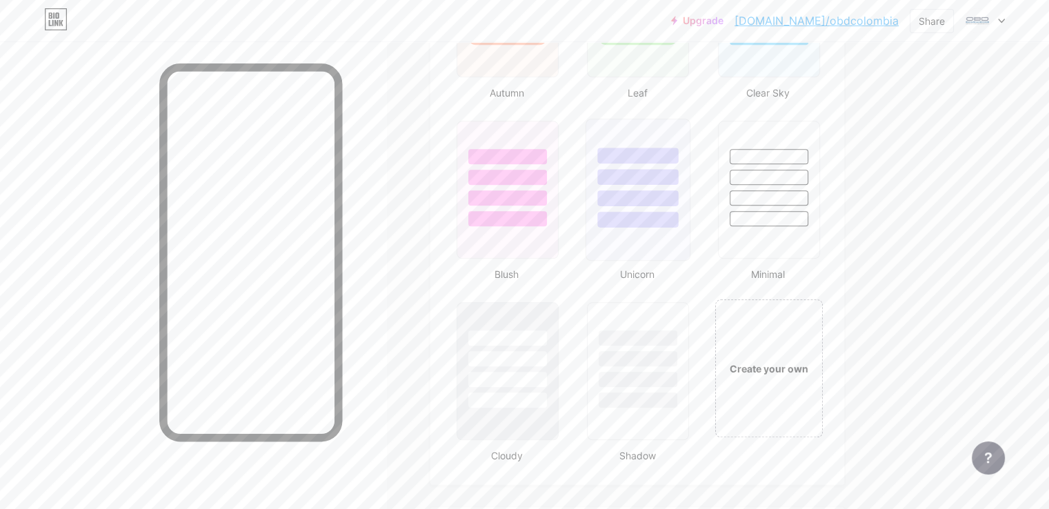
click at [679, 217] on div at bounding box center [638, 220] width 81 height 16
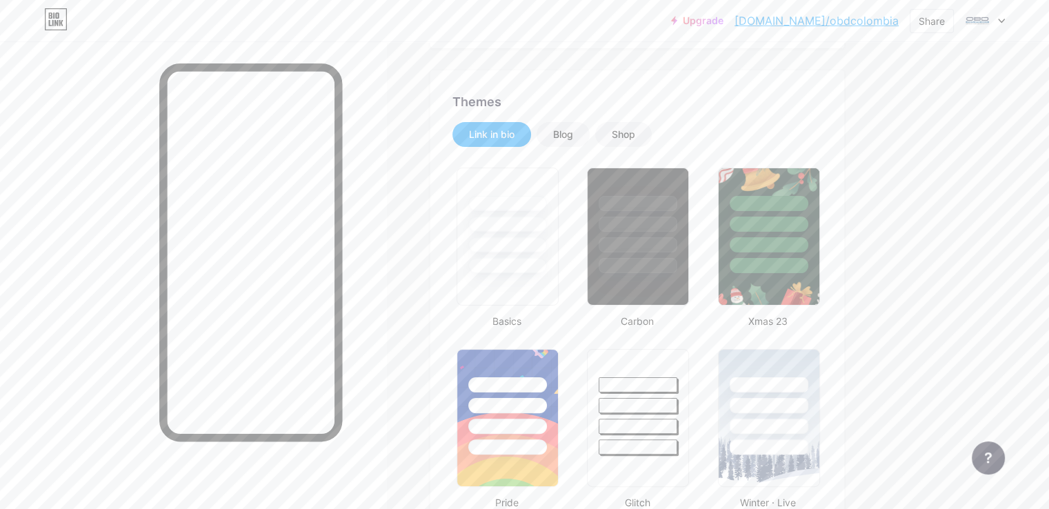
scroll to position [243, 0]
click at [785, 396] on div at bounding box center [768, 403] width 103 height 108
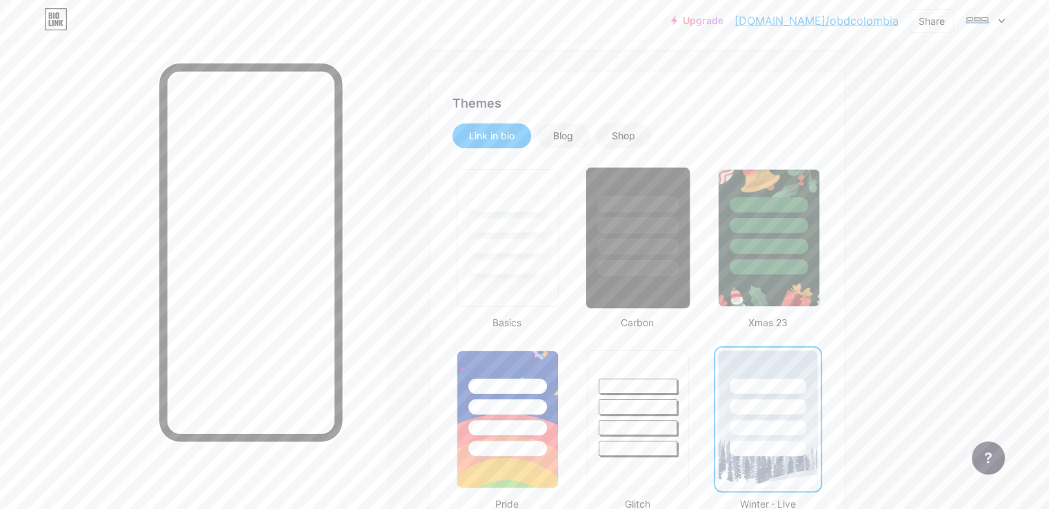
click at [690, 210] on div at bounding box center [637, 222] width 103 height 108
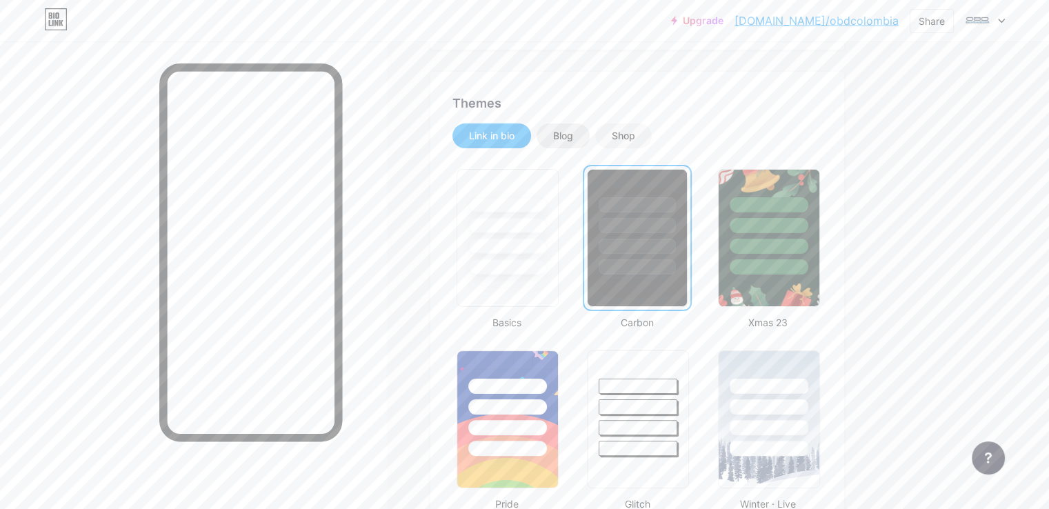
click at [590, 144] on div "Blog" at bounding box center [563, 135] width 53 height 25
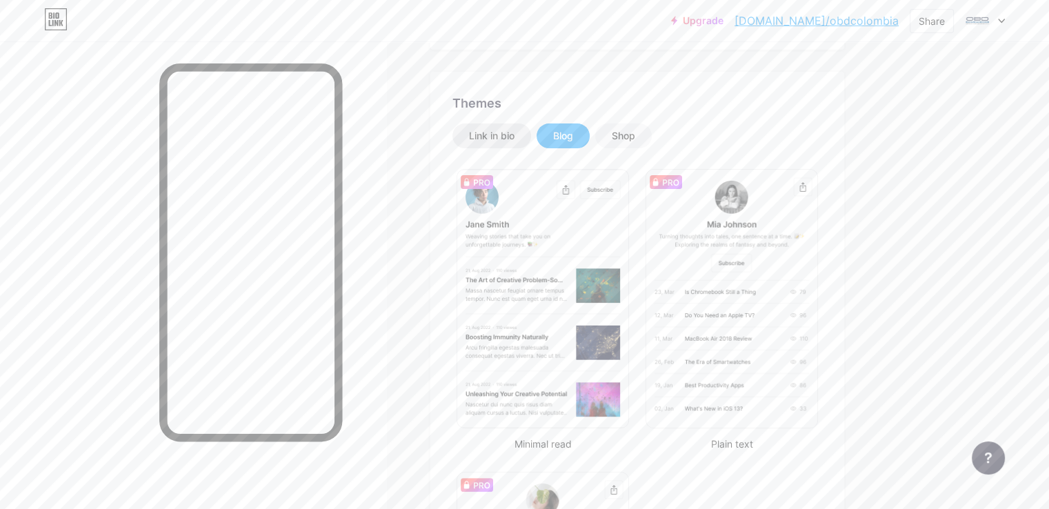
click at [515, 136] on div "Link in bio" at bounding box center [492, 136] width 46 height 14
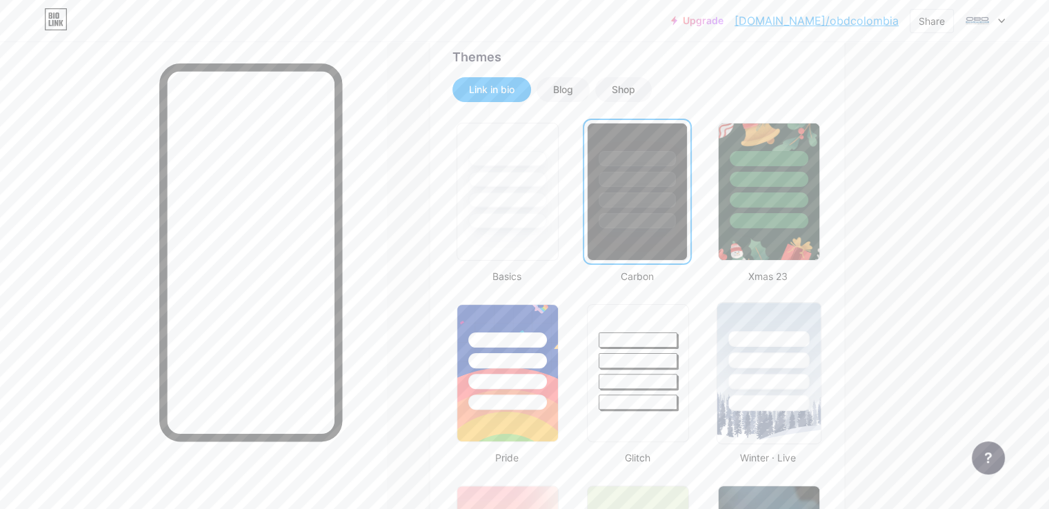
scroll to position [381, 0]
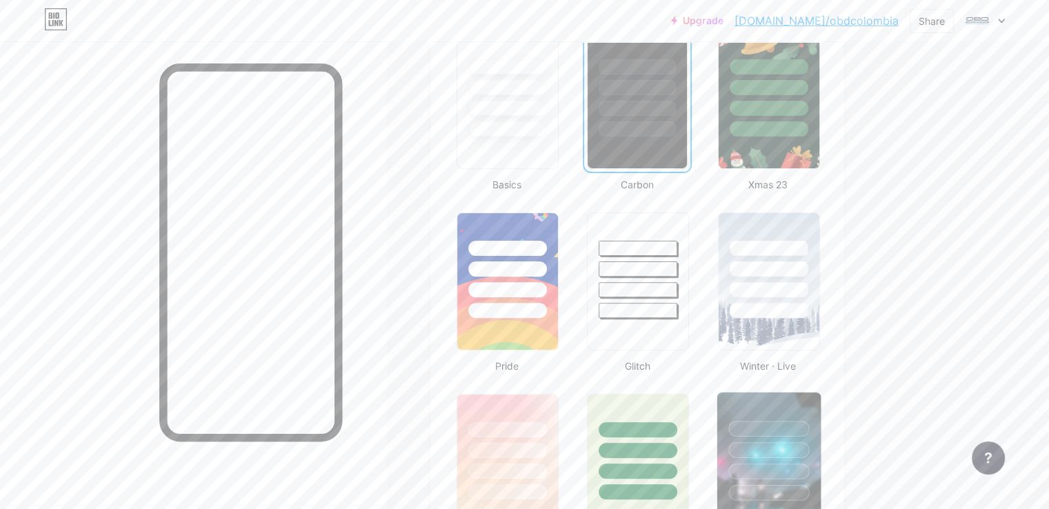
click at [819, 400] on div at bounding box center [768, 446] width 103 height 108
click at [548, 486] on div at bounding box center [507, 493] width 81 height 16
click at [690, 459] on div at bounding box center [637, 446] width 103 height 108
click at [797, 460] on div at bounding box center [768, 446] width 103 height 108
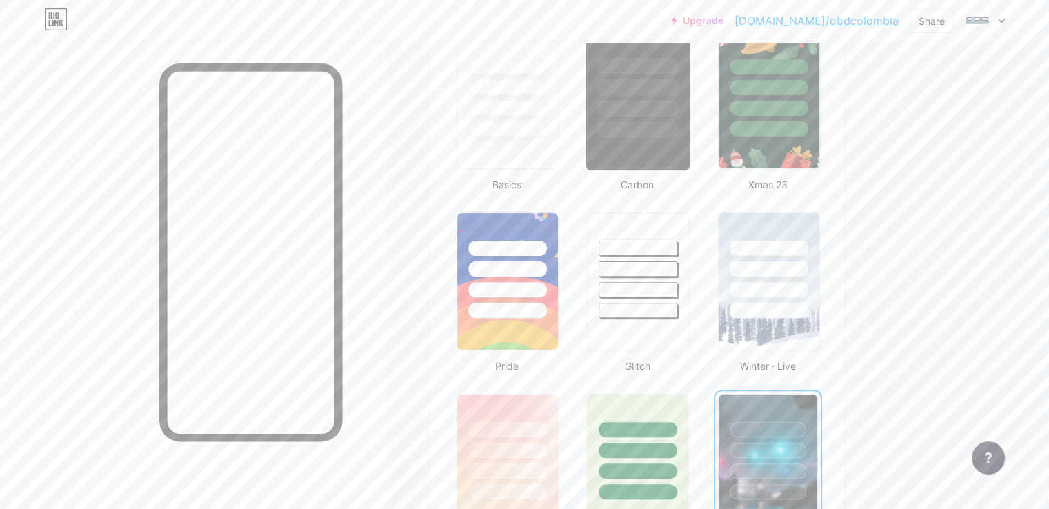
click at [679, 125] on div at bounding box center [638, 130] width 81 height 16
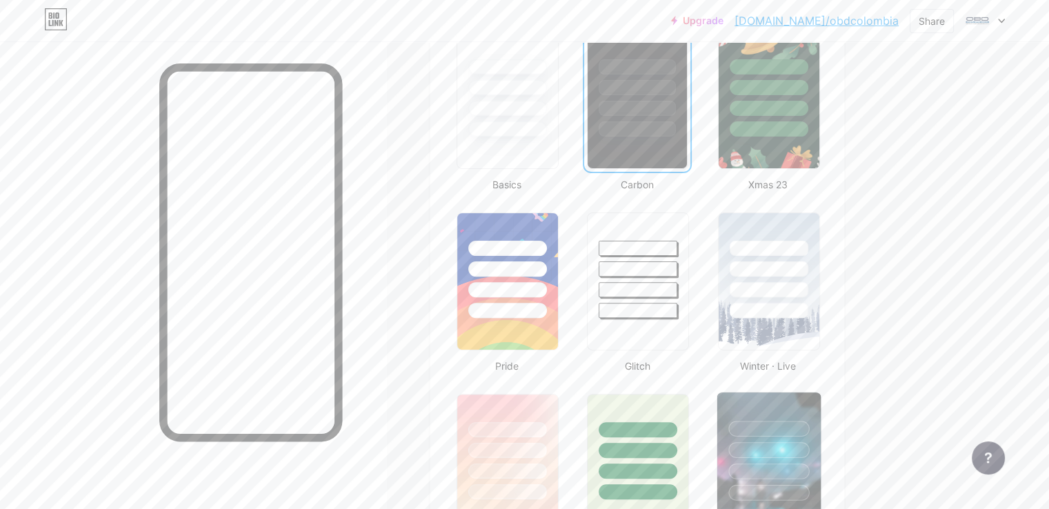
click at [809, 450] on div at bounding box center [768, 450] width 81 height 16
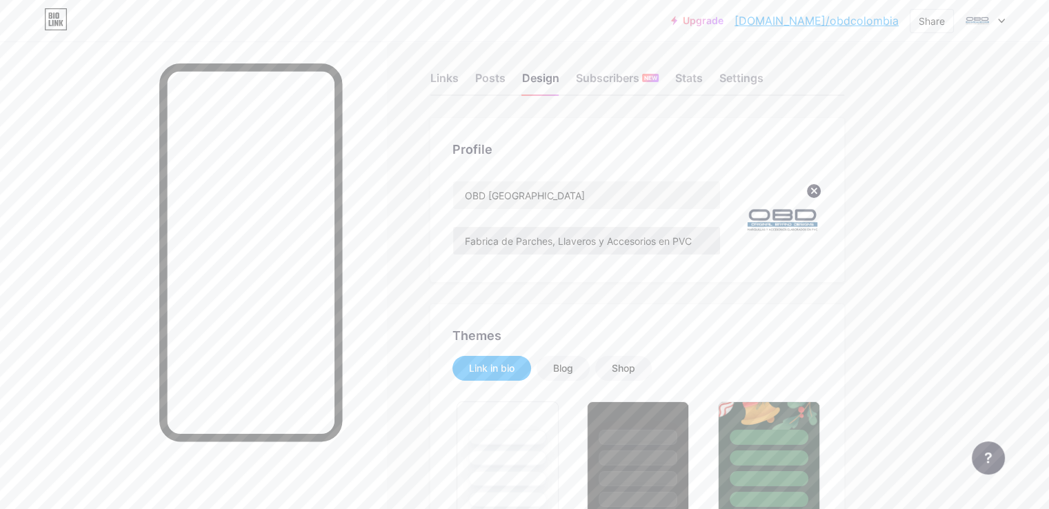
scroll to position [0, 0]
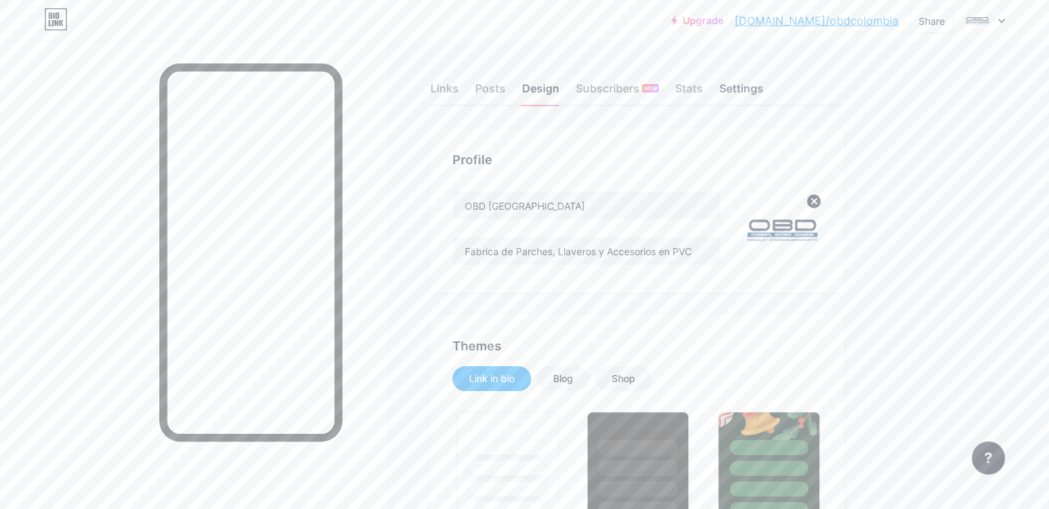
click at [764, 92] on div "Settings" at bounding box center [741, 92] width 44 height 25
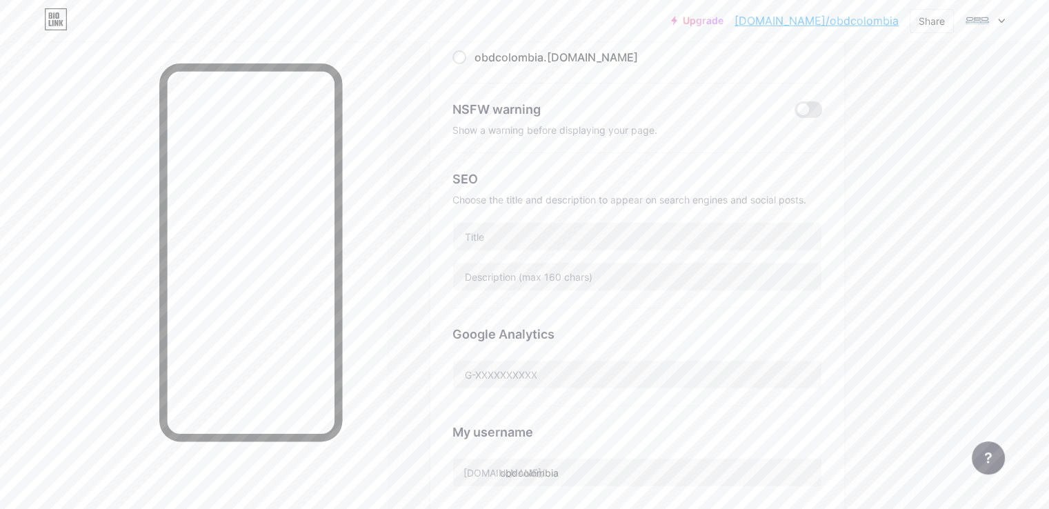
scroll to position [155, 0]
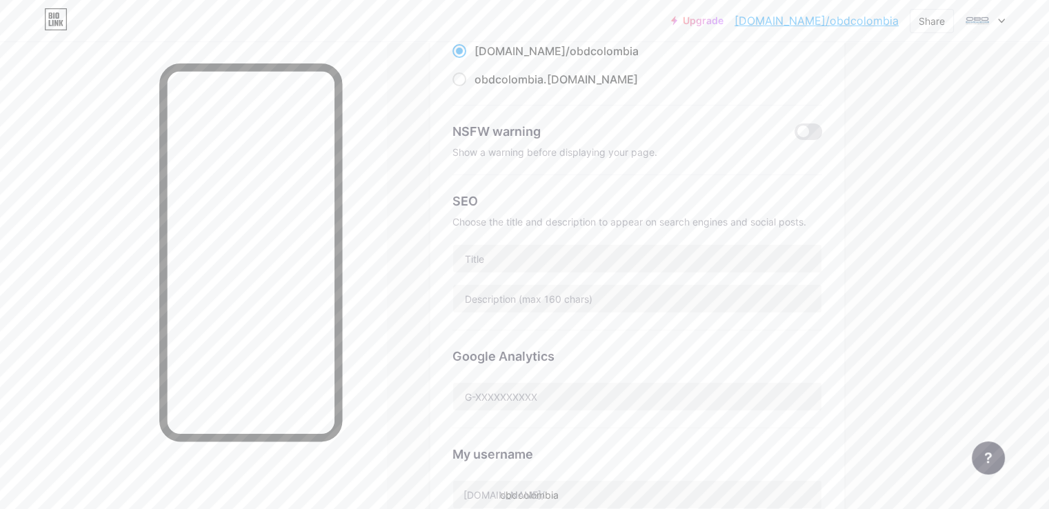
click at [1002, 21] on icon at bounding box center [1002, 20] width 6 height 3
click at [908, 162] on link "Account settings" at bounding box center [918, 156] width 171 height 37
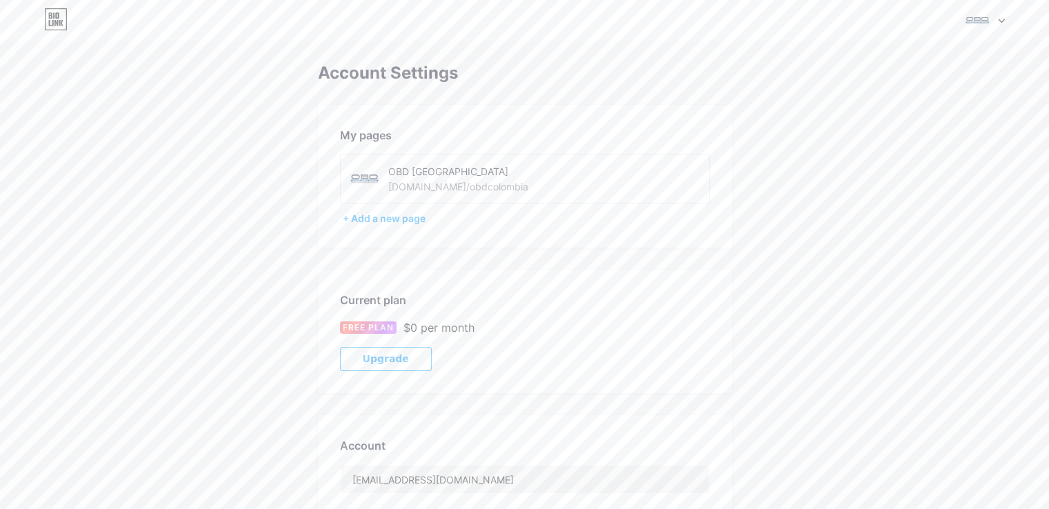
click at [1004, 18] on div "Switch accounts OBD Colombia bio.link/obdcolombia + Add a new page Dashboard Lo…" at bounding box center [524, 20] width 1049 height 25
click at [998, 17] on div at bounding box center [985, 20] width 40 height 25
click at [740, 99] on div "Account Settings My pages OBD Colombia bio.link/obdcolombia + Add a new page Cu…" at bounding box center [524, 388] width 1049 height 650
click at [367, 172] on img at bounding box center [364, 178] width 31 height 31
click at [1013, 18] on div "Switch accounts OBD Colombia bio.link/obdcolombia + Add a new page Dashboard Lo…" at bounding box center [524, 20] width 1049 height 25
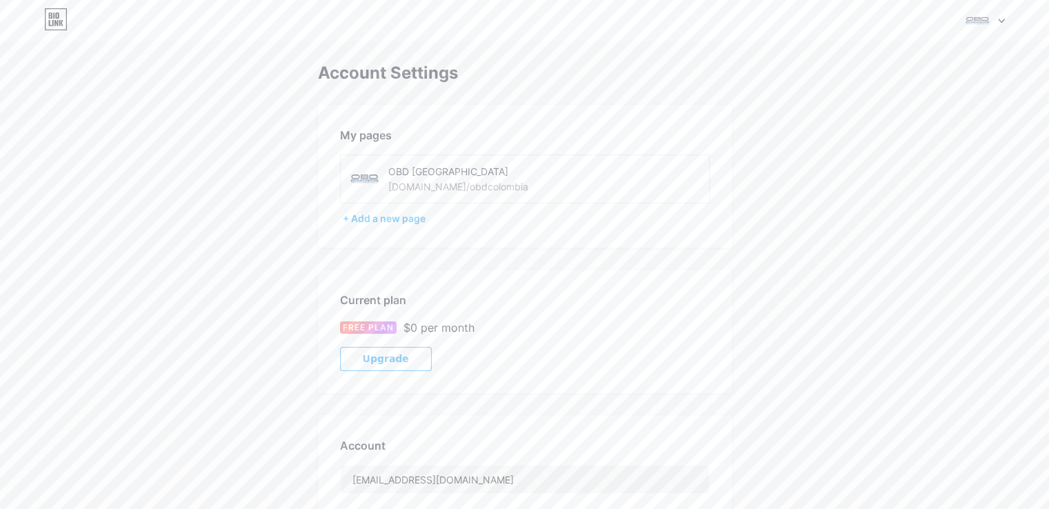
click at [1002, 19] on icon at bounding box center [1001, 21] width 7 height 5
click at [901, 88] on div "OBD Colombia bio.link/obdcolombia" at bounding box center [926, 89] width 106 height 25
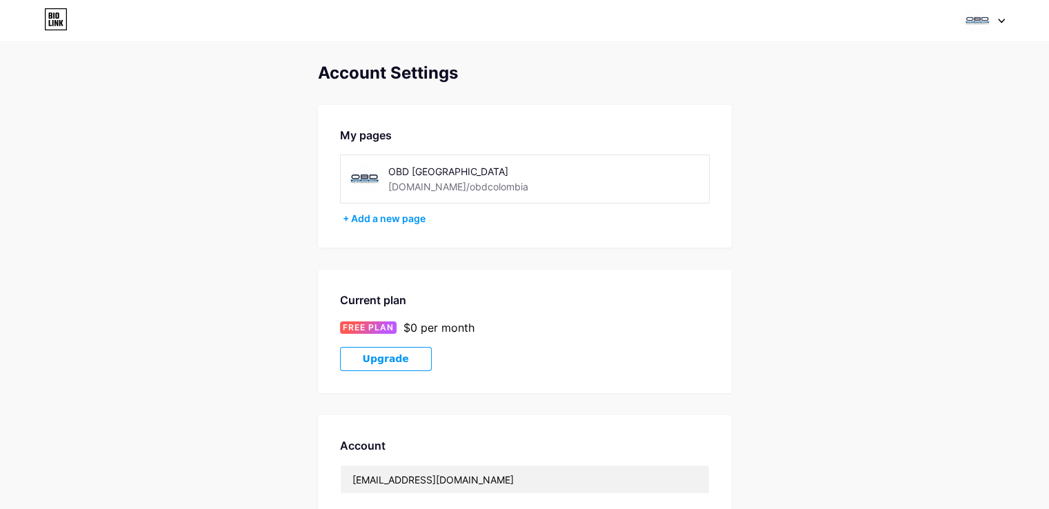
click at [388, 186] on div "[DOMAIN_NAME]/obdcolombia" at bounding box center [458, 186] width 140 height 14
click at [359, 177] on img at bounding box center [364, 178] width 31 height 31
click at [61, 23] on icon at bounding box center [61, 23] width 4 height 6
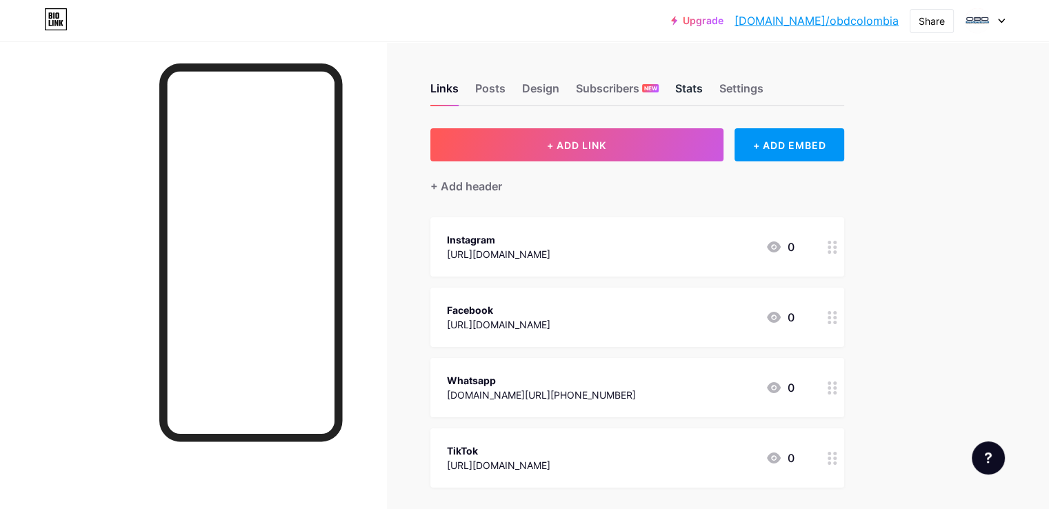
drag, startPoint x: 802, startPoint y: 84, endPoint x: 739, endPoint y: 86, distance: 63.5
click at [739, 86] on div "Links Posts Design Subscribers NEW Stats Settings" at bounding box center [637, 82] width 414 height 48
click at [703, 86] on div "Stats" at bounding box center [689, 92] width 28 height 25
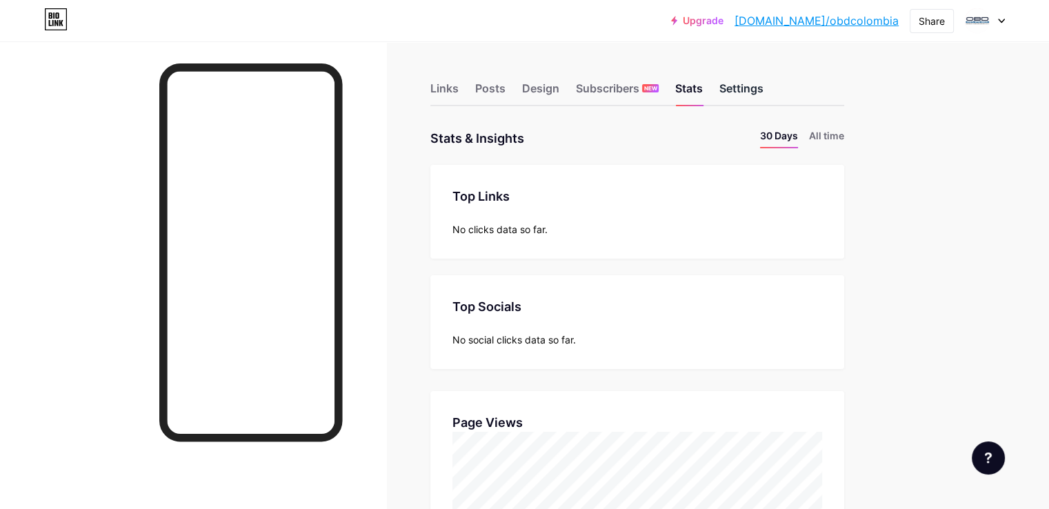
click at [764, 88] on div "Settings" at bounding box center [741, 92] width 44 height 25
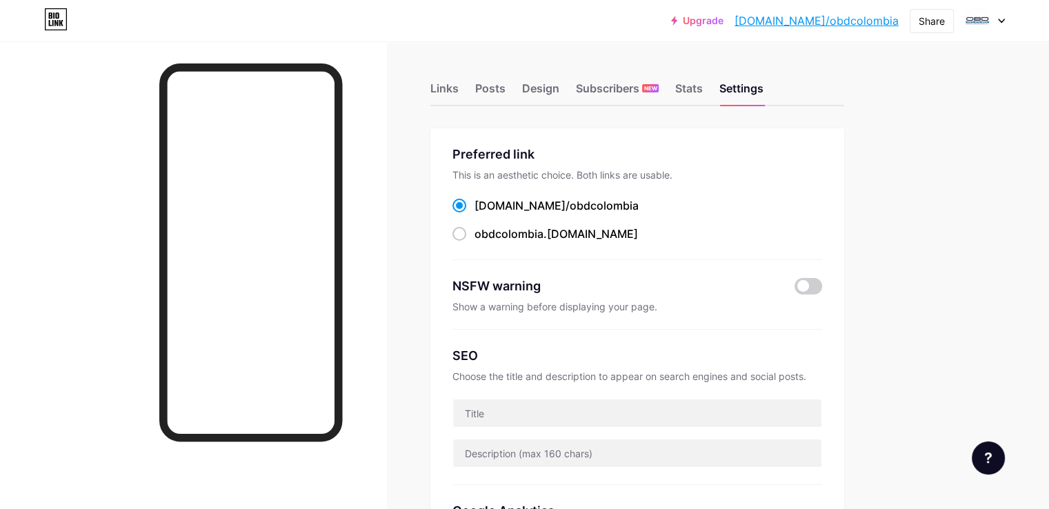
click at [49, 21] on icon at bounding box center [50, 23] width 3 height 6
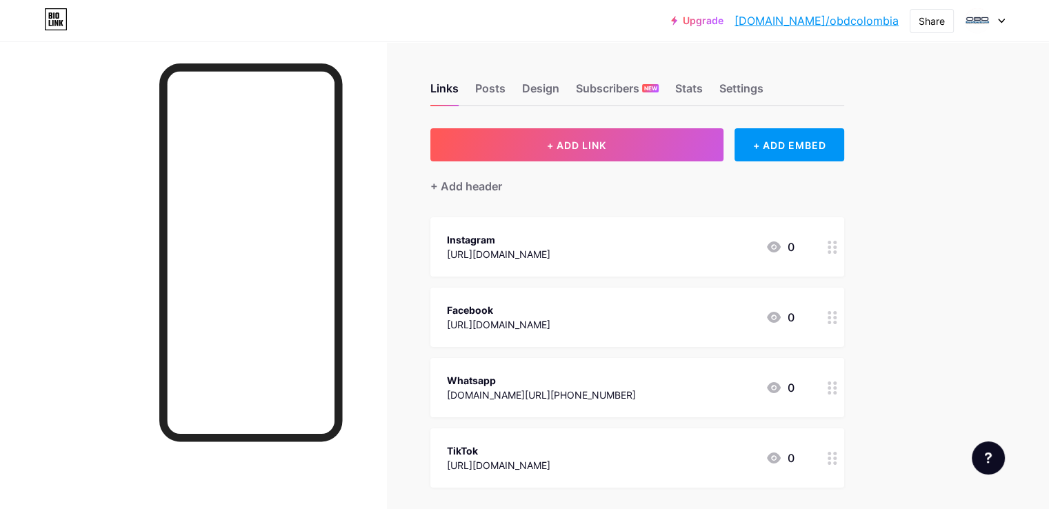
click at [844, 387] on div at bounding box center [832, 387] width 23 height 59
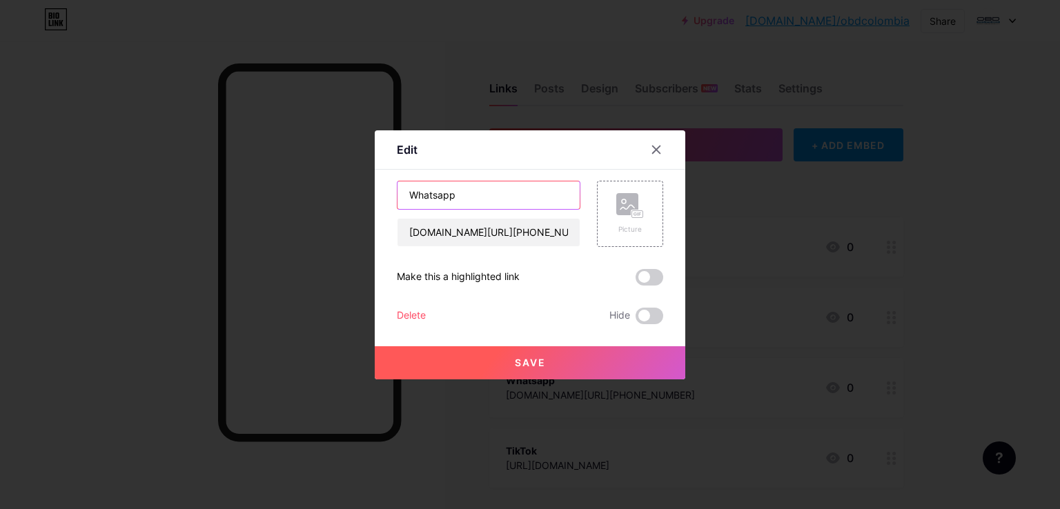
click at [428, 201] on input "Whatsapp" at bounding box center [488, 195] width 182 height 28
type input "WhatsApp"
click at [546, 362] on button "Save" at bounding box center [530, 362] width 310 height 33
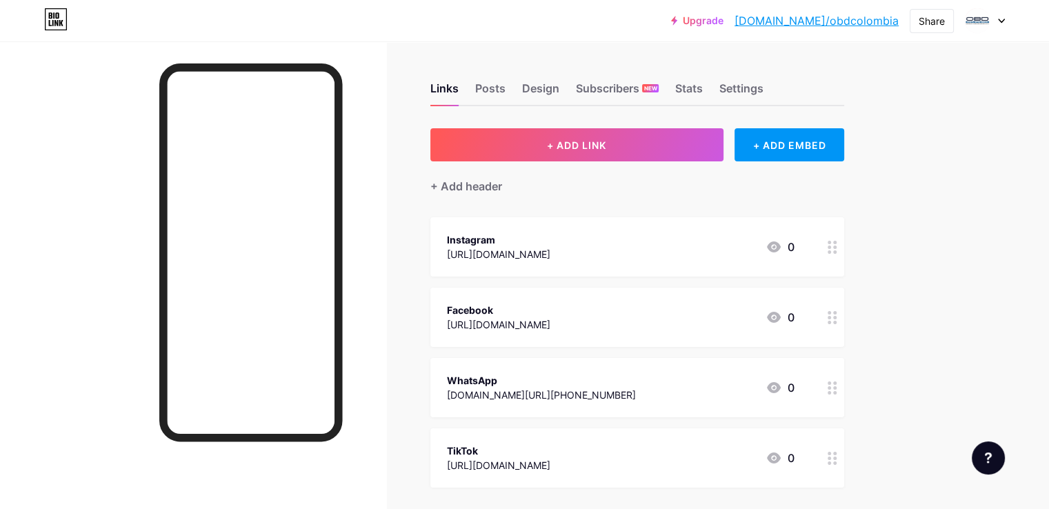
click at [902, 264] on div "Links Posts Design Subscribers NEW Stats Settings + ADD LINK + ADD EMBED + Add …" at bounding box center [451, 344] width 902 height 607
